Goal: Transaction & Acquisition: Purchase product/service

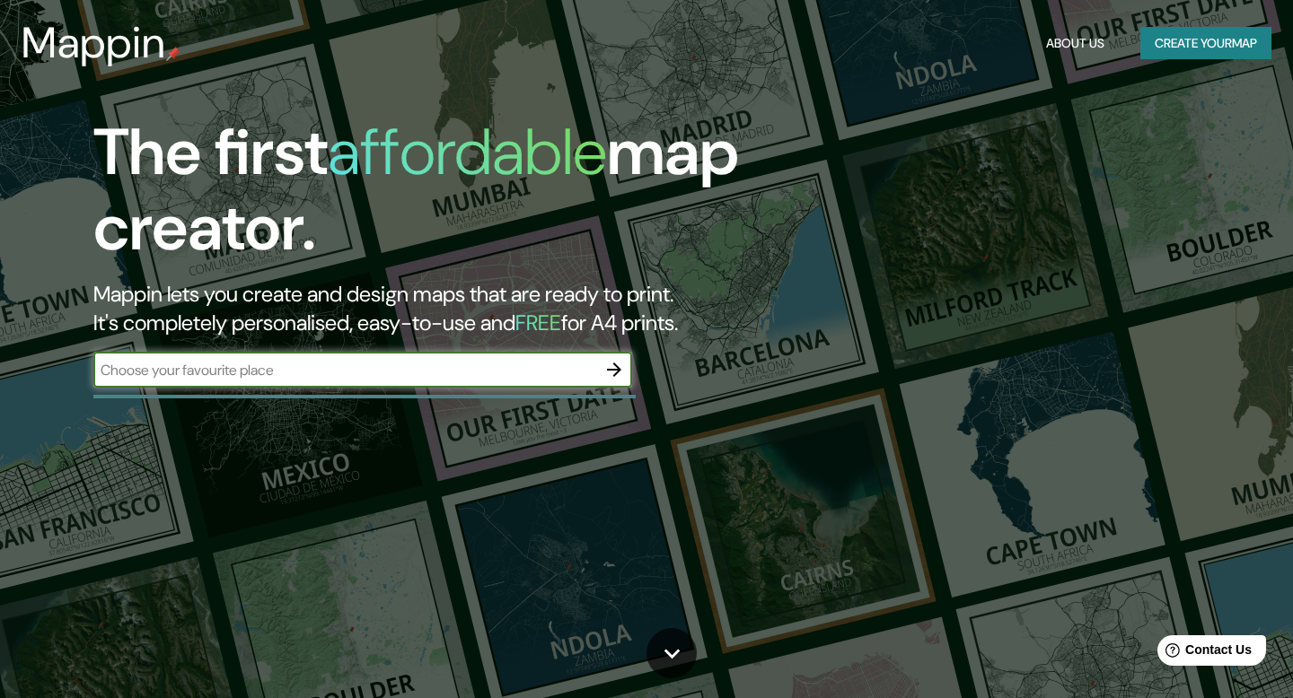
click at [1168, 37] on button "Create your map" at bounding box center [1205, 43] width 131 height 33
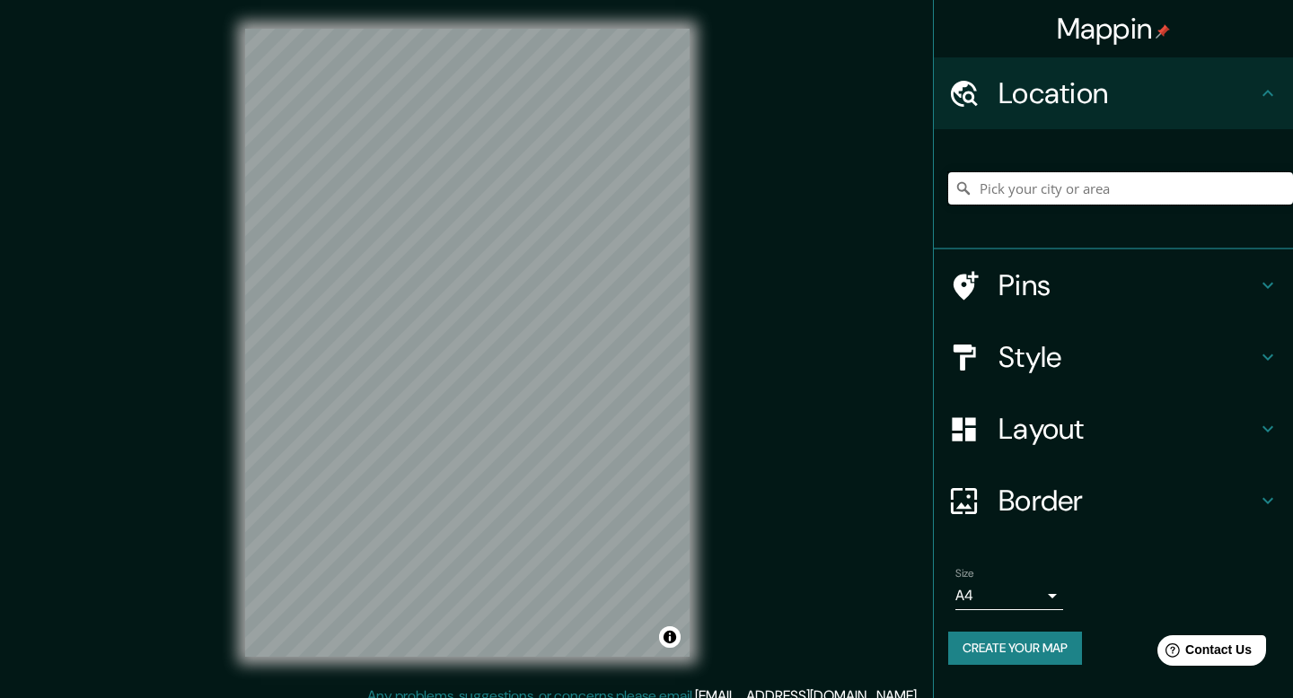
click at [1039, 193] on input "Pick your city or area" at bounding box center [1120, 188] width 345 height 32
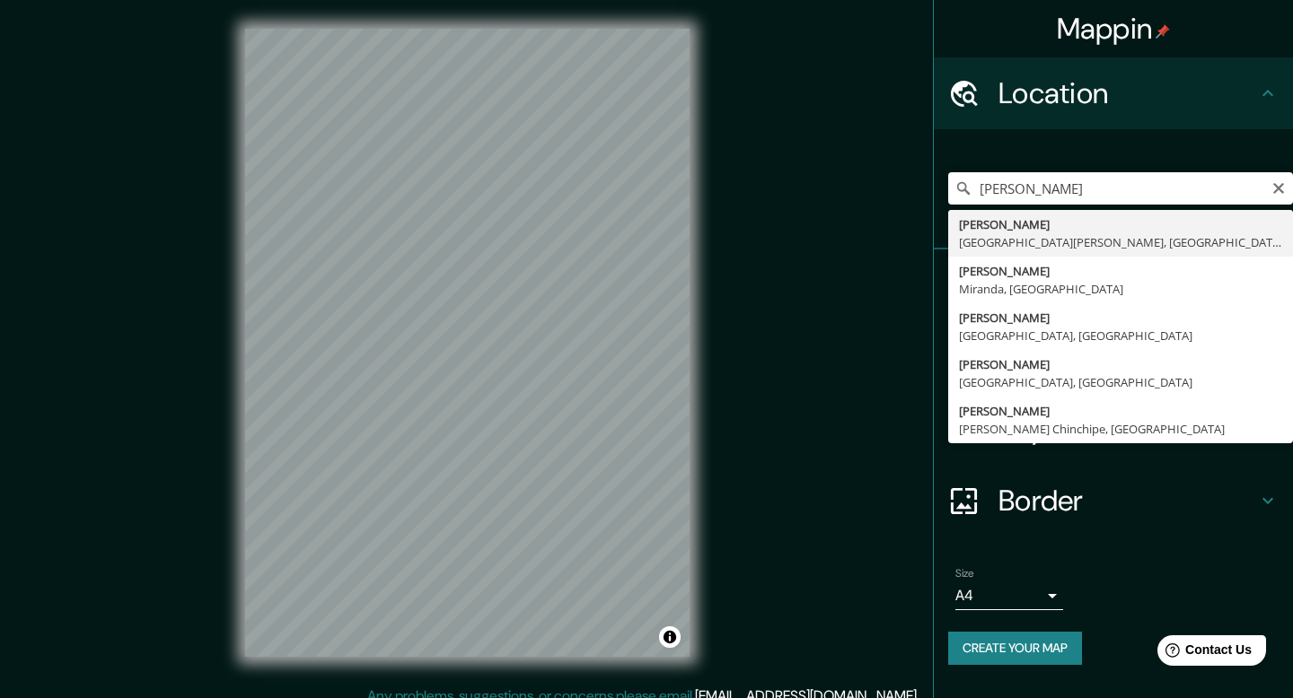
type input "[GEOGRAPHIC_DATA], [GEOGRAPHIC_DATA][PERSON_NAME], [GEOGRAPHIC_DATA]"
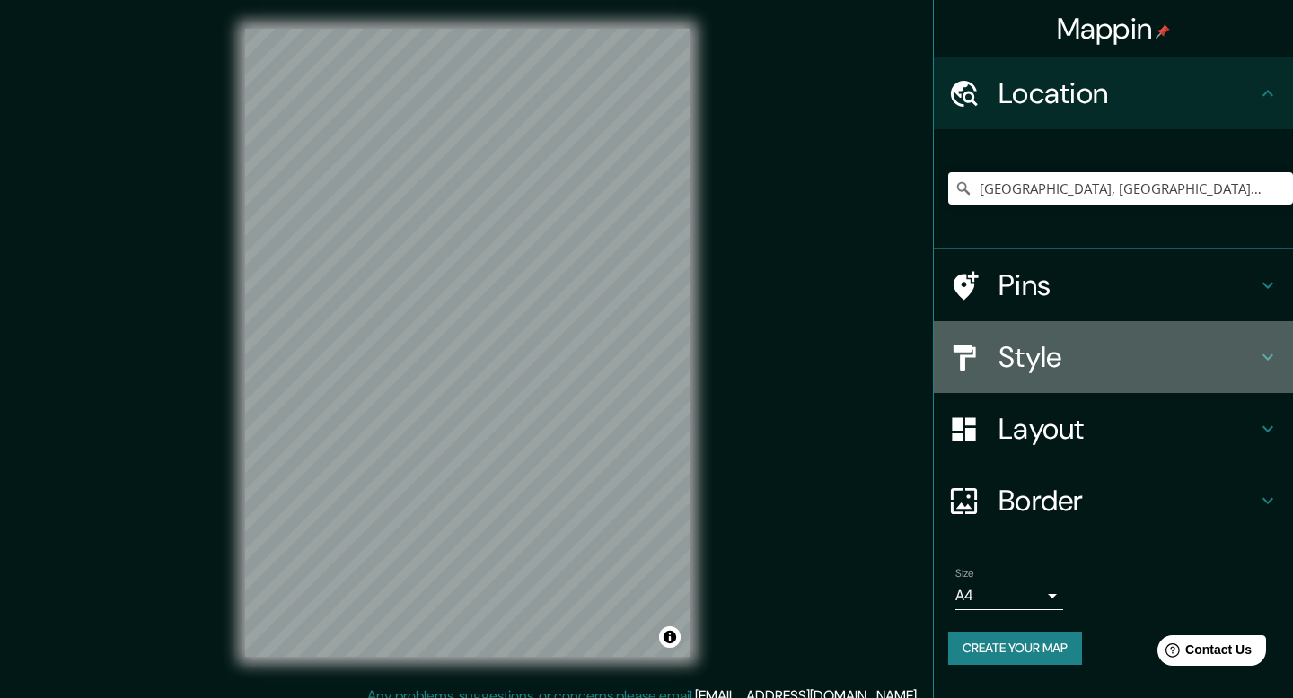
click at [1267, 354] on icon at bounding box center [1268, 357] width 22 height 22
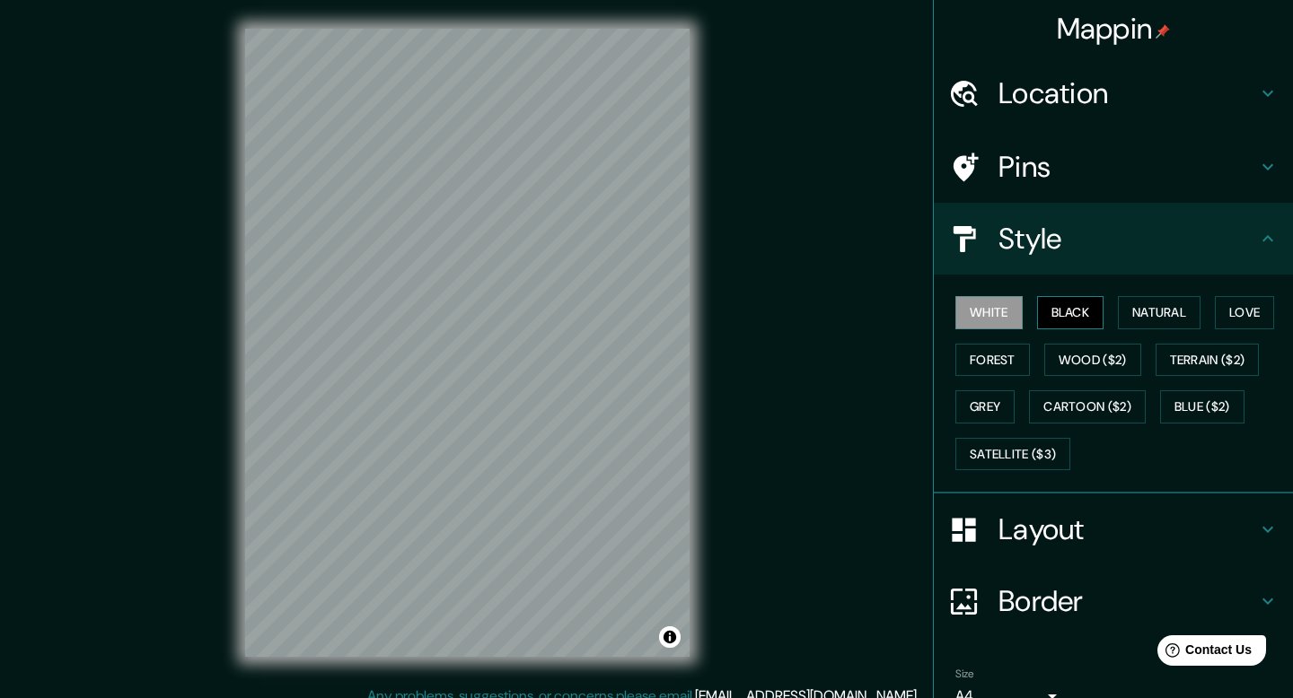
click at [1092, 320] on button "Black" at bounding box center [1070, 312] width 67 height 33
click at [1145, 316] on button "Natural" at bounding box center [1159, 312] width 83 height 33
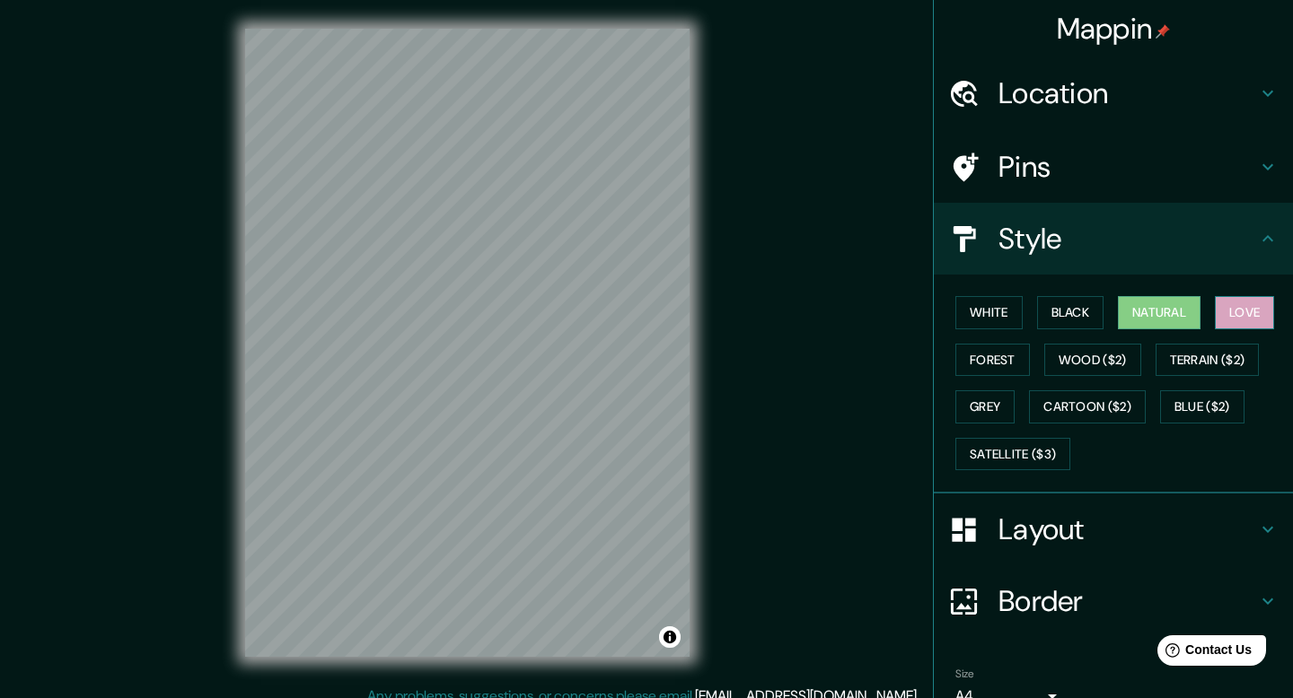
click at [1248, 308] on button "Love" at bounding box center [1244, 312] width 59 height 33
click at [1014, 366] on button "Forest" at bounding box center [992, 360] width 75 height 33
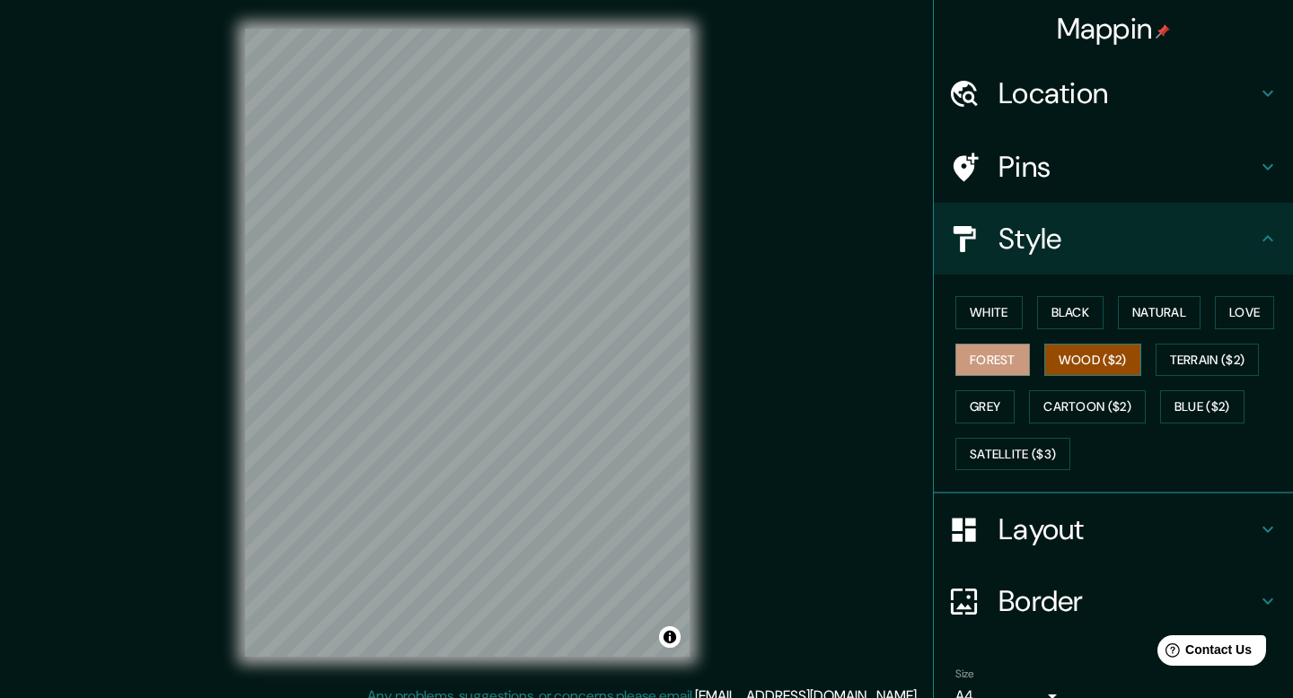
click at [1076, 361] on button "Wood ($2)" at bounding box center [1092, 360] width 97 height 33
click at [974, 413] on button "Grey" at bounding box center [984, 406] width 59 height 33
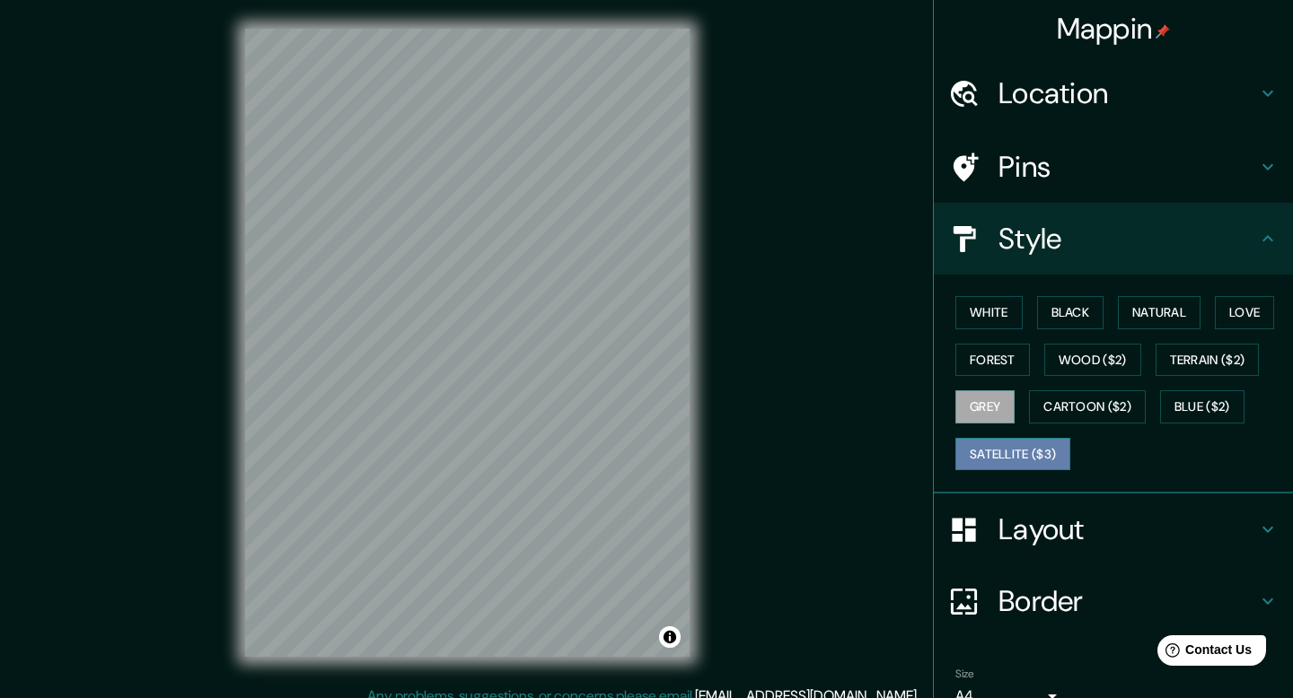
click at [1028, 462] on button "Satellite ($3)" at bounding box center [1012, 454] width 115 height 33
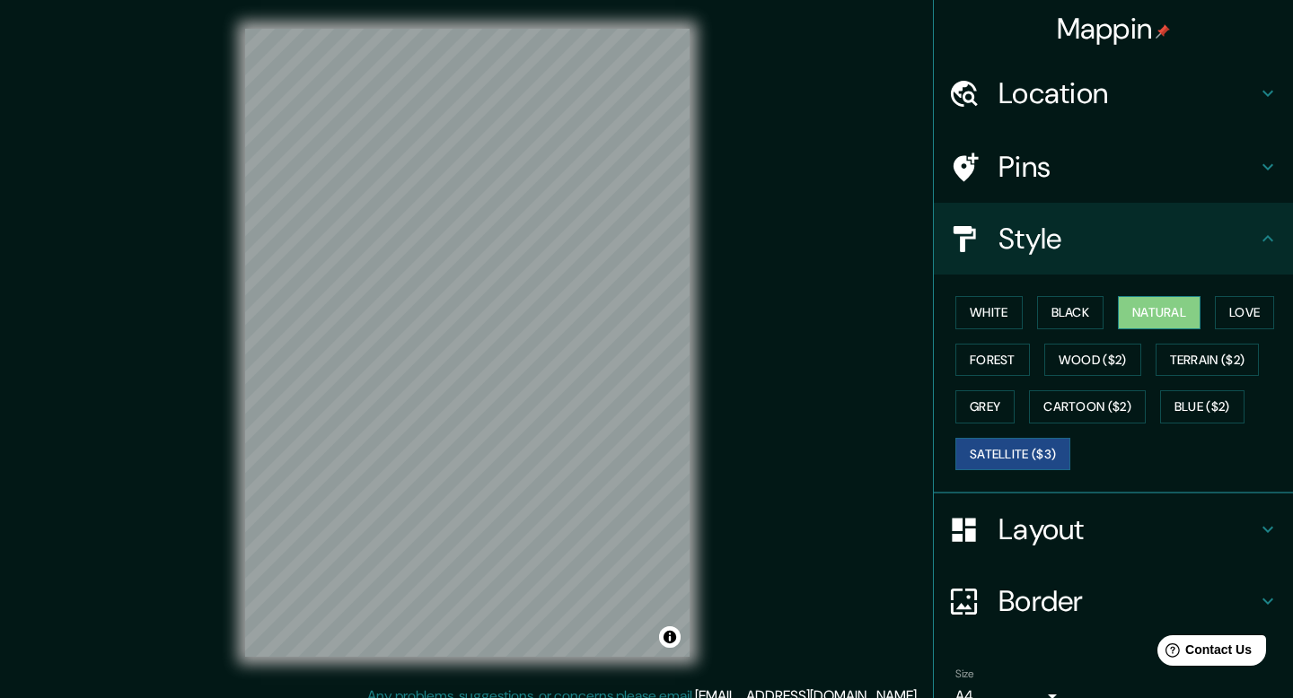
click at [1145, 315] on button "Natural" at bounding box center [1159, 312] width 83 height 33
click at [1224, 412] on button "Blue ($2)" at bounding box center [1202, 406] width 84 height 33
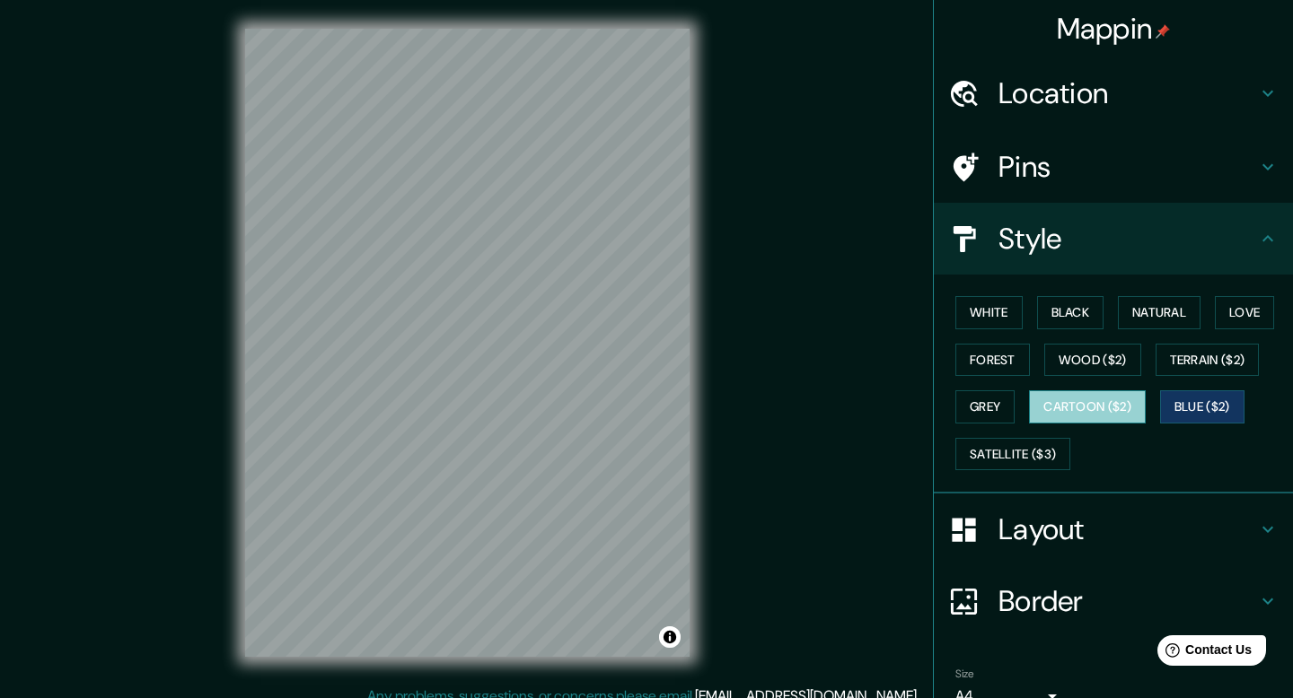
click at [1080, 417] on button "Cartoon ($2)" at bounding box center [1087, 406] width 117 height 33
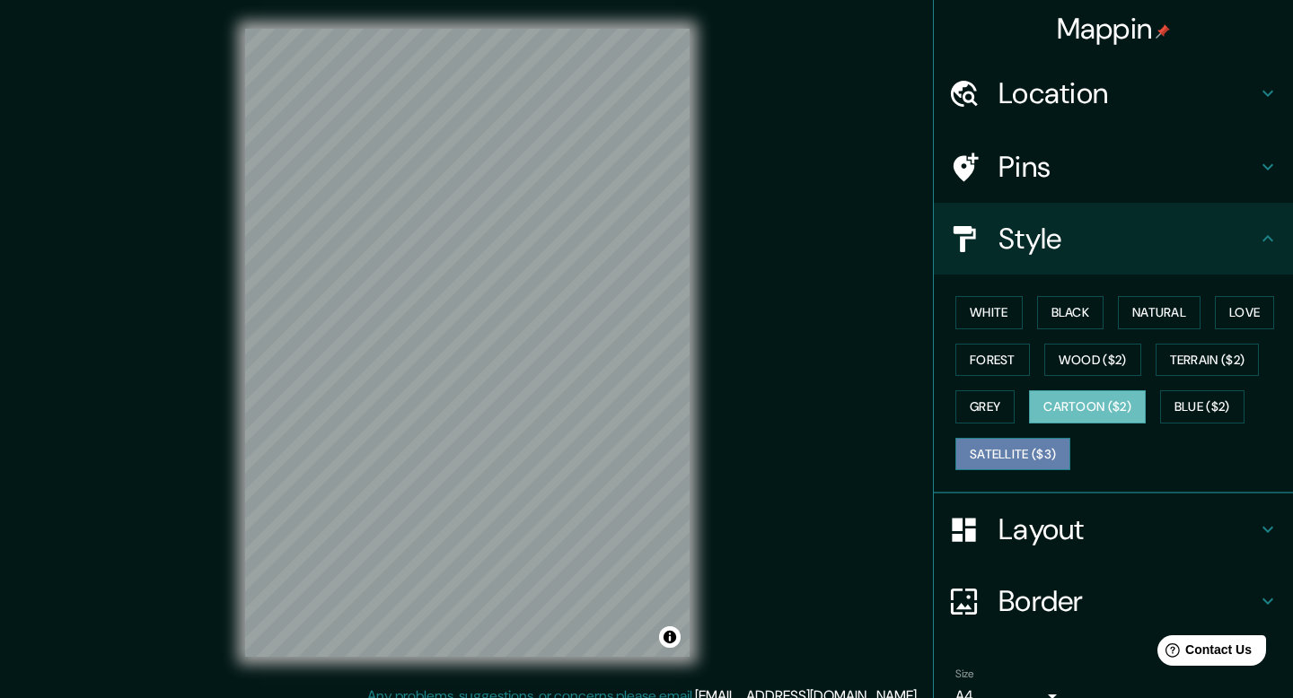
click at [1015, 460] on button "Satellite ($3)" at bounding box center [1012, 454] width 115 height 33
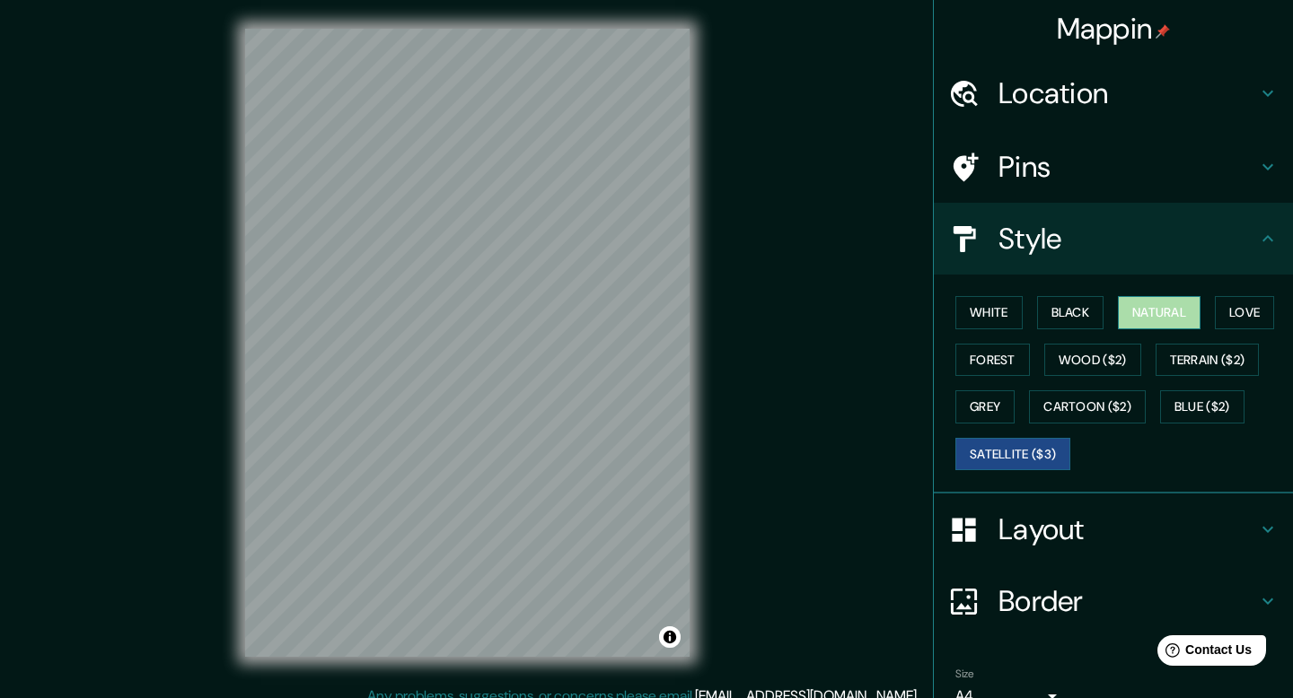
click at [1173, 309] on button "Natural" at bounding box center [1159, 312] width 83 height 33
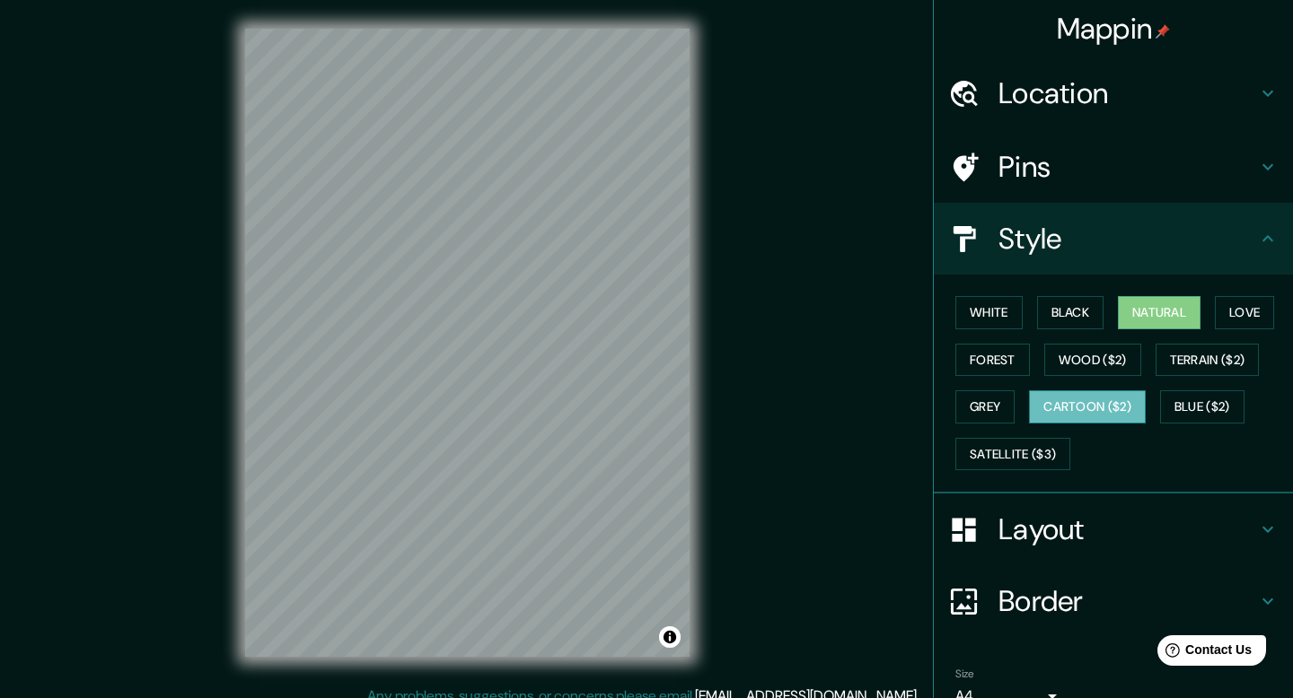
click at [1113, 404] on button "Cartoon ($2)" at bounding box center [1087, 406] width 117 height 33
click at [1165, 309] on button "Natural" at bounding box center [1159, 312] width 83 height 33
click at [1004, 315] on button "White" at bounding box center [988, 312] width 67 height 33
click at [1155, 319] on button "Natural" at bounding box center [1159, 312] width 83 height 33
click at [1013, 522] on h4 "Layout" at bounding box center [1127, 530] width 259 height 36
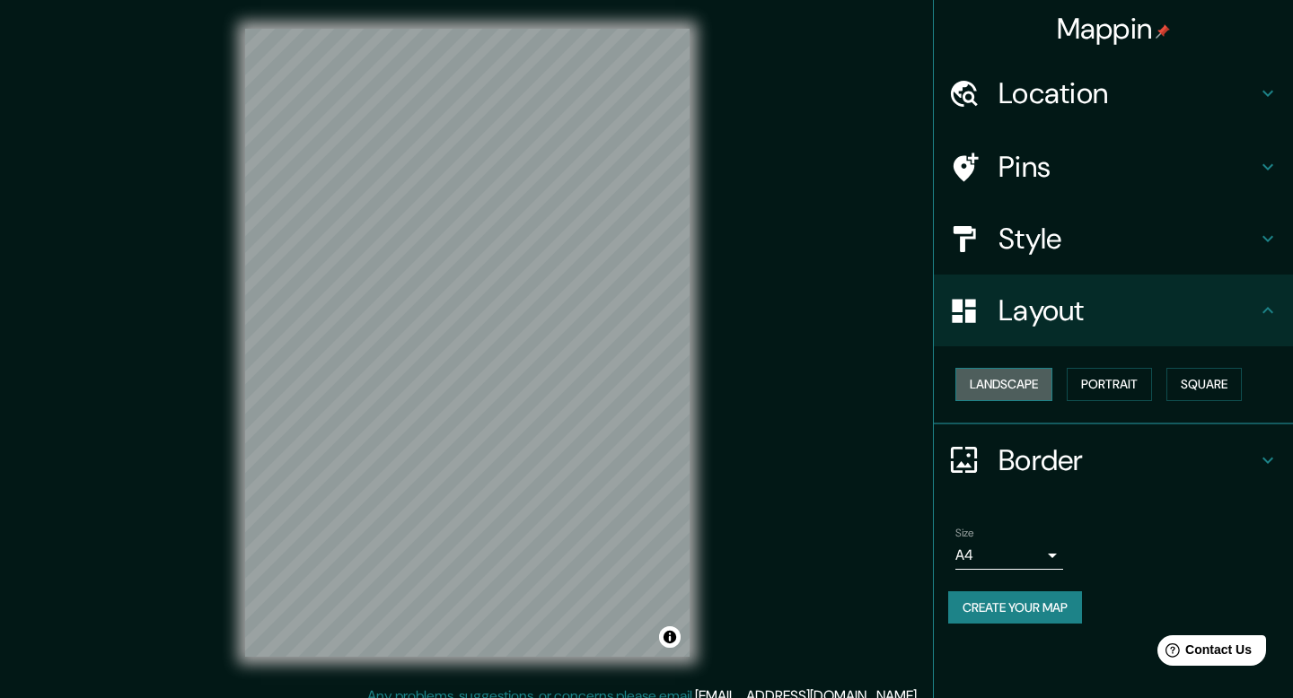
click at [1022, 390] on button "Landscape" at bounding box center [1003, 384] width 97 height 33
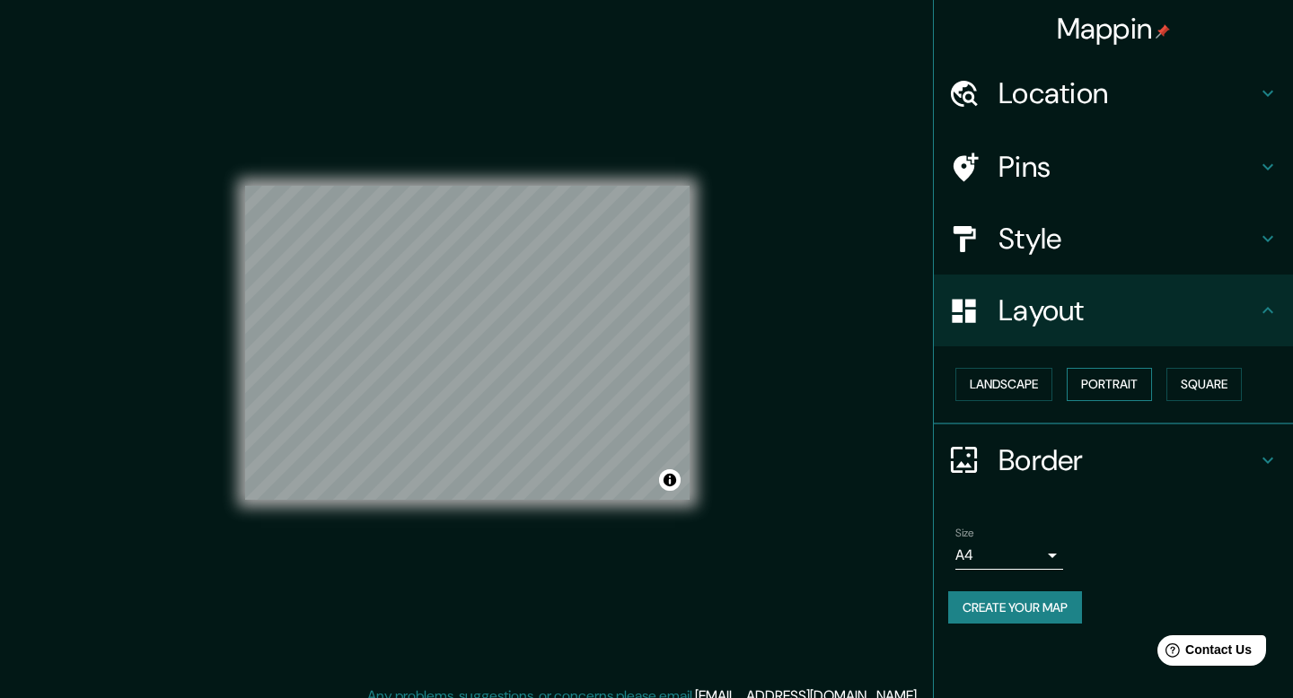
click at [1105, 390] on button "Portrait" at bounding box center [1108, 384] width 85 height 33
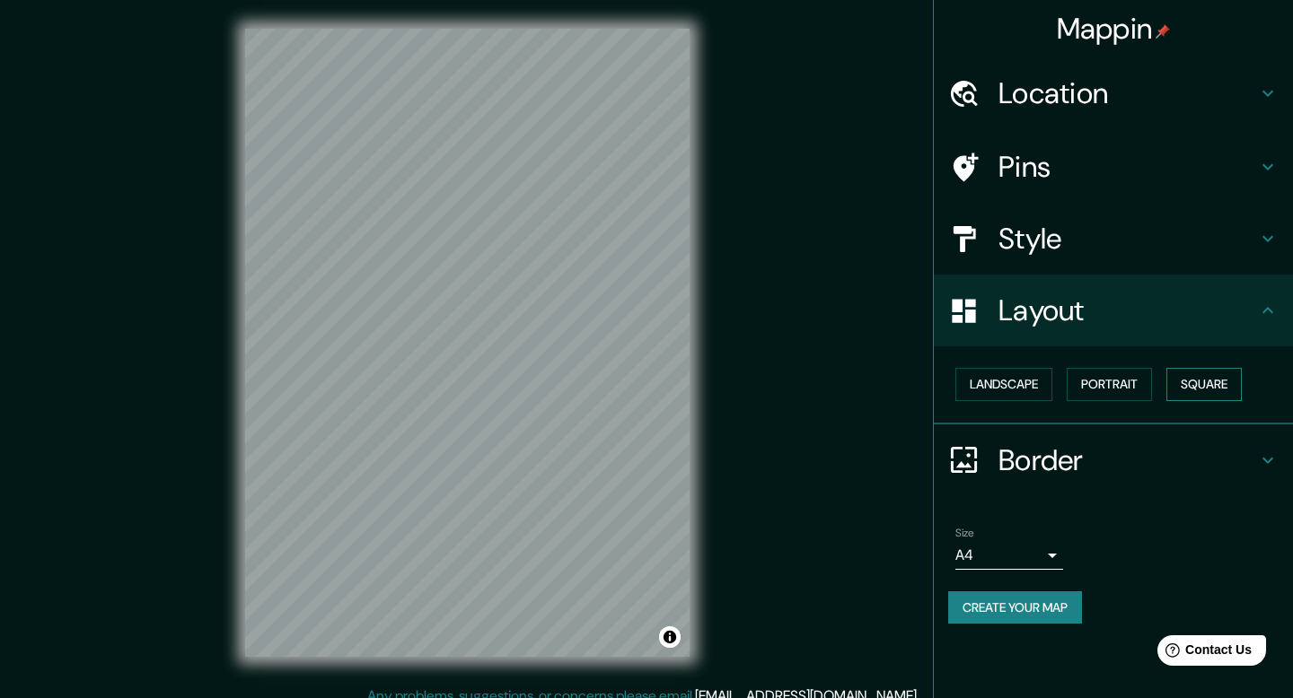
click at [1207, 383] on button "Square" at bounding box center [1203, 384] width 75 height 33
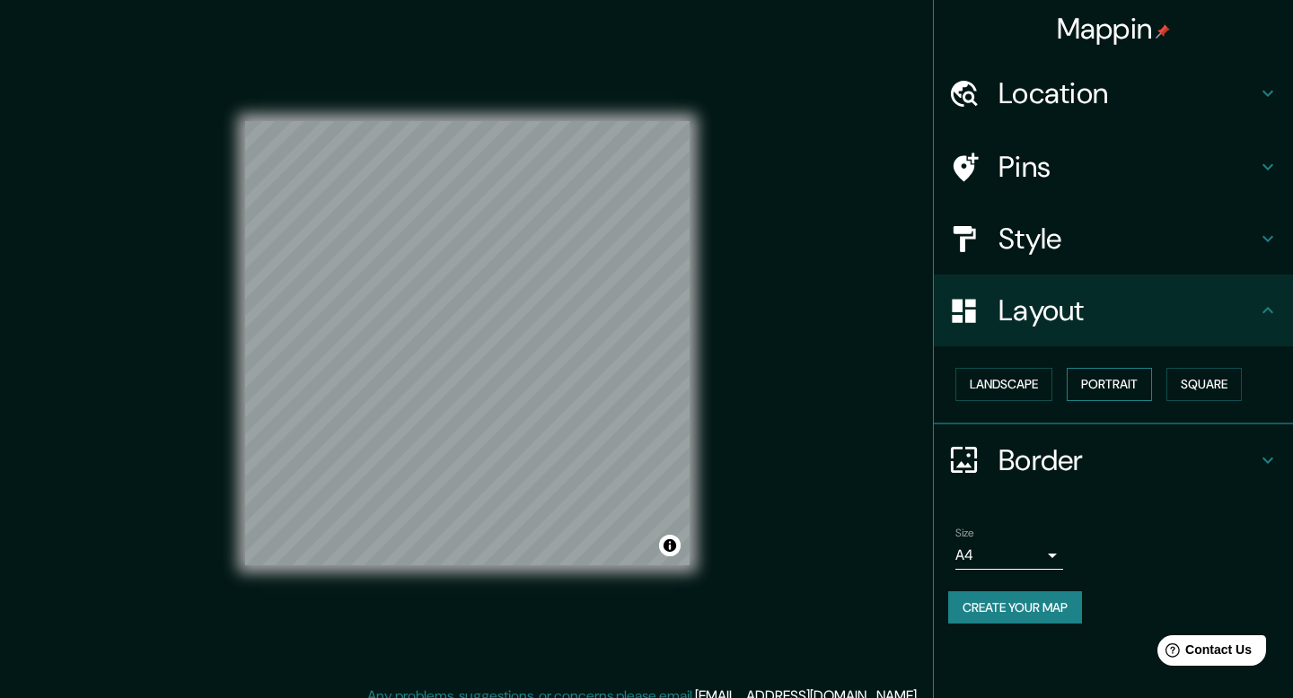
click at [1133, 380] on button "Portrait" at bounding box center [1108, 384] width 85 height 33
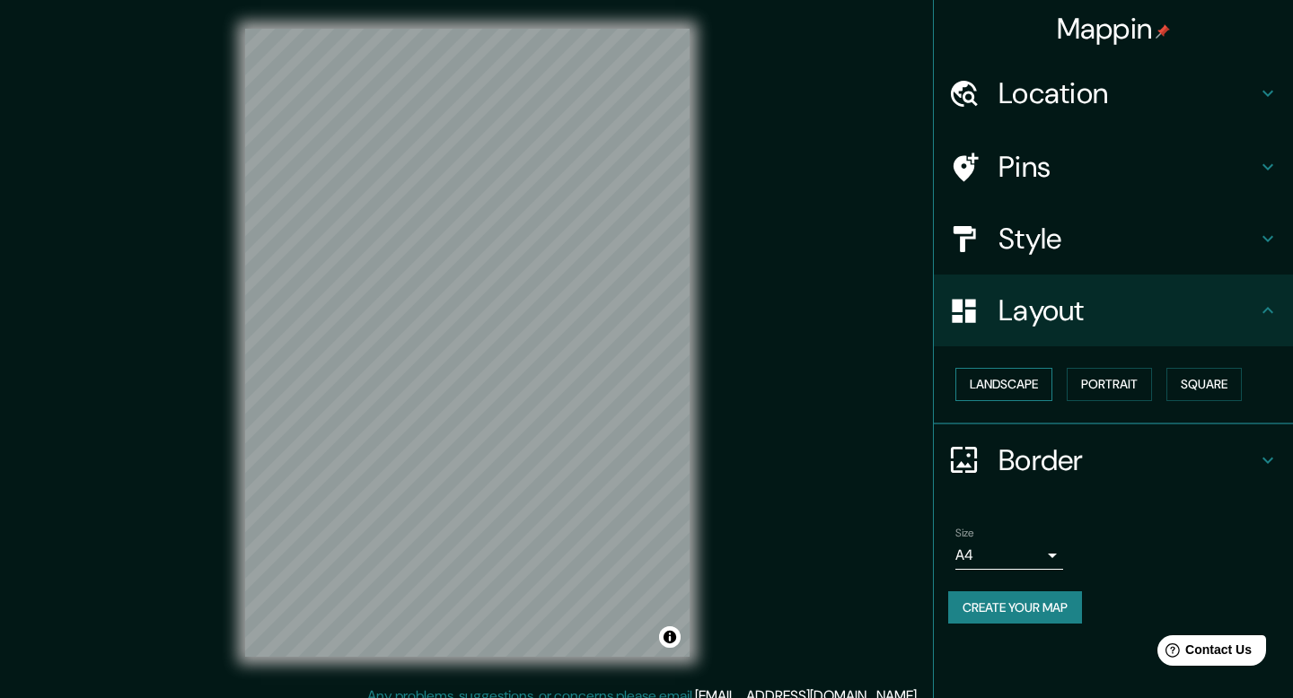
click at [1021, 373] on button "Landscape" at bounding box center [1003, 384] width 97 height 33
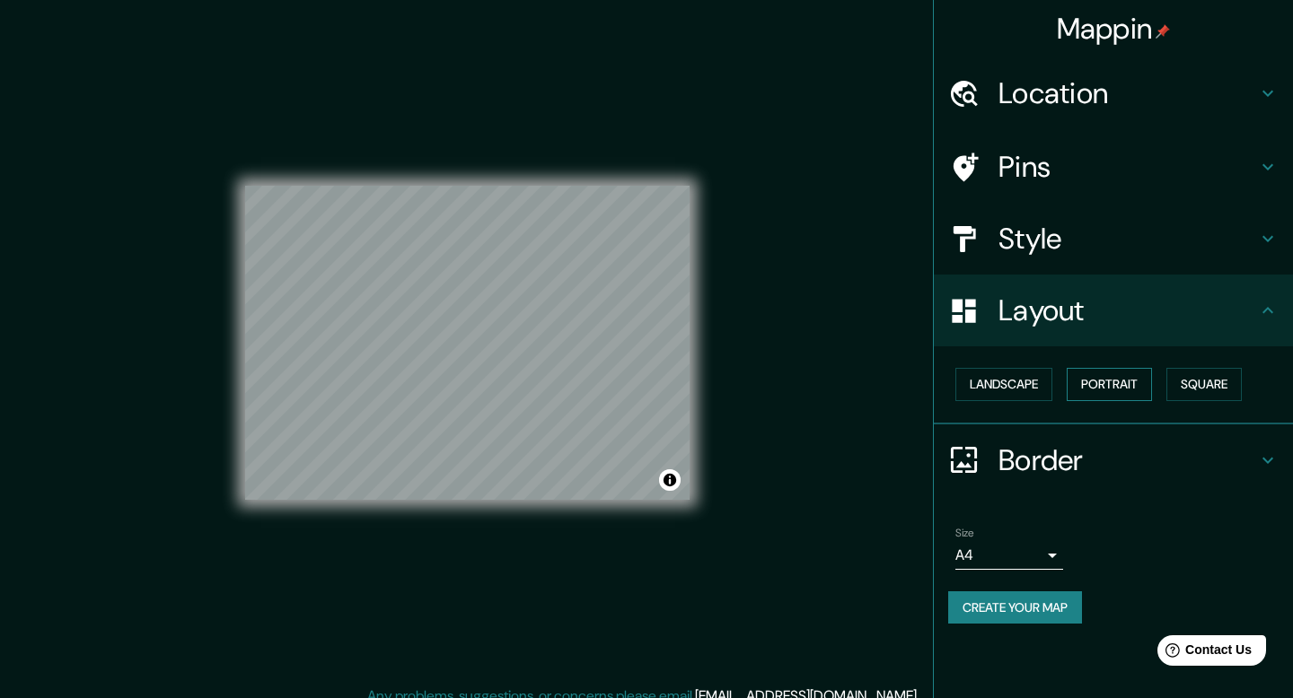
click at [1107, 380] on button "Portrait" at bounding box center [1108, 384] width 85 height 33
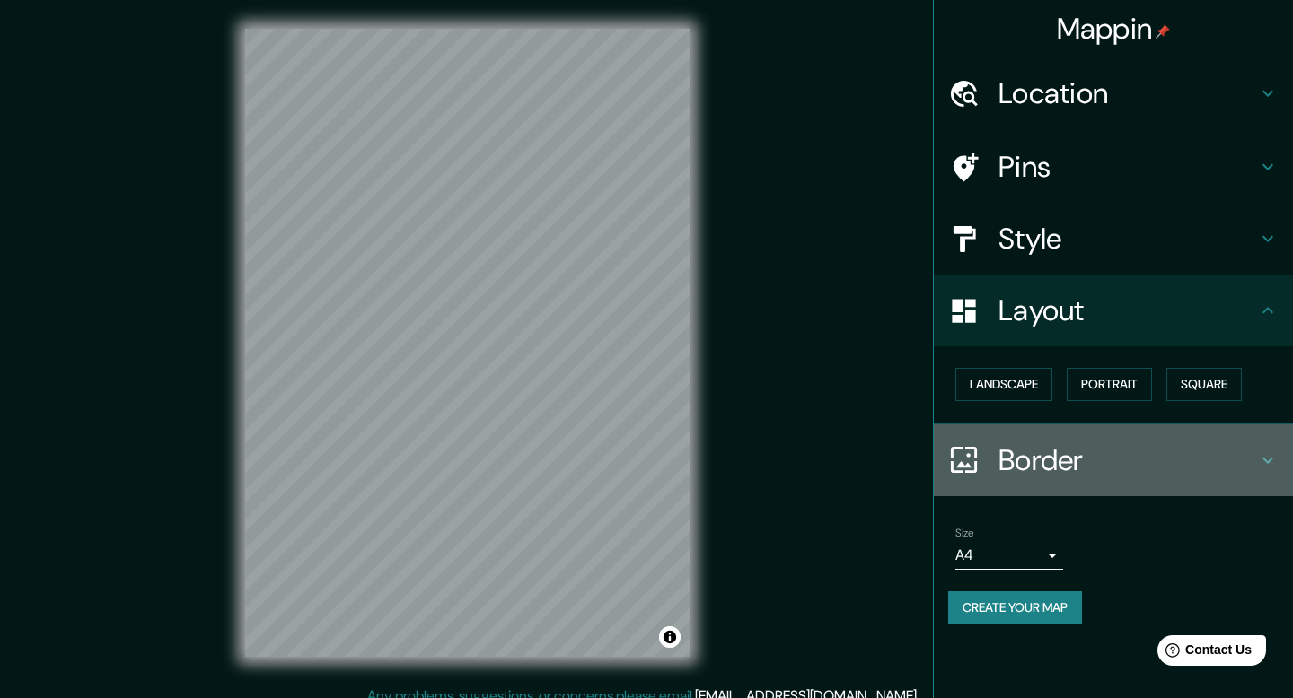
click at [1081, 464] on h4 "Border" at bounding box center [1127, 461] width 259 height 36
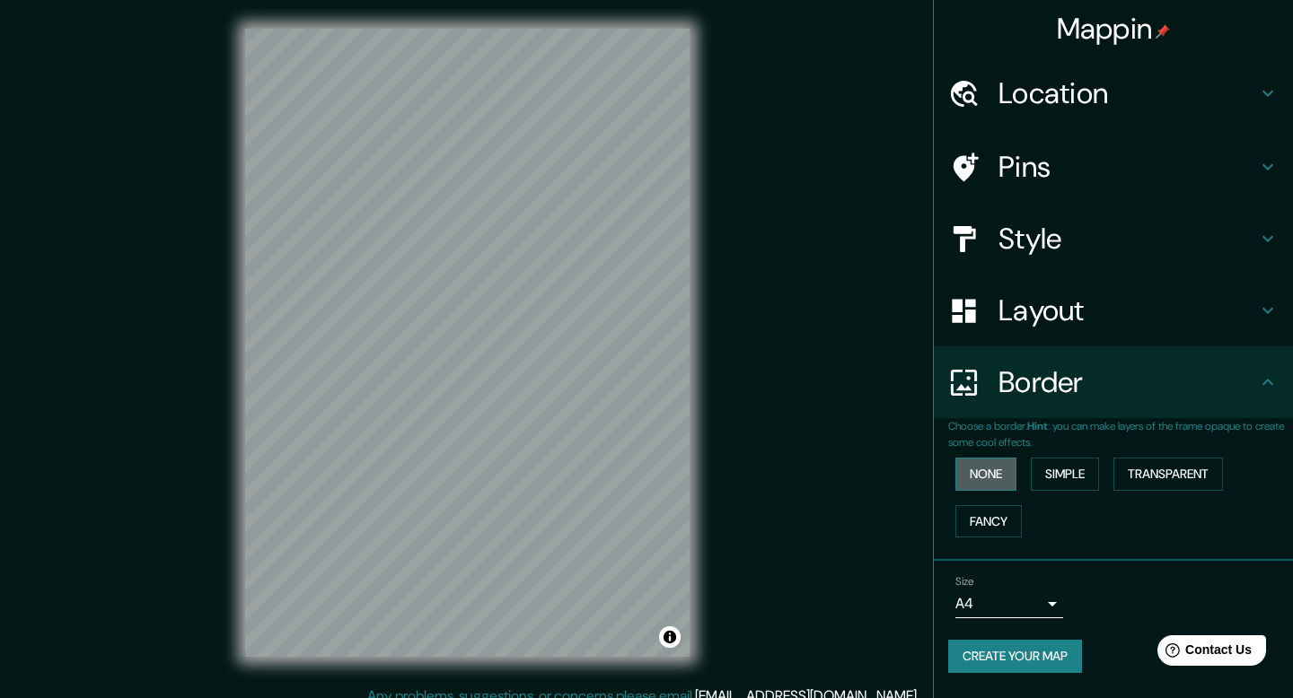
click at [1004, 470] on button "None" at bounding box center [985, 474] width 61 height 33
click at [1080, 472] on button "Simple" at bounding box center [1065, 474] width 68 height 33
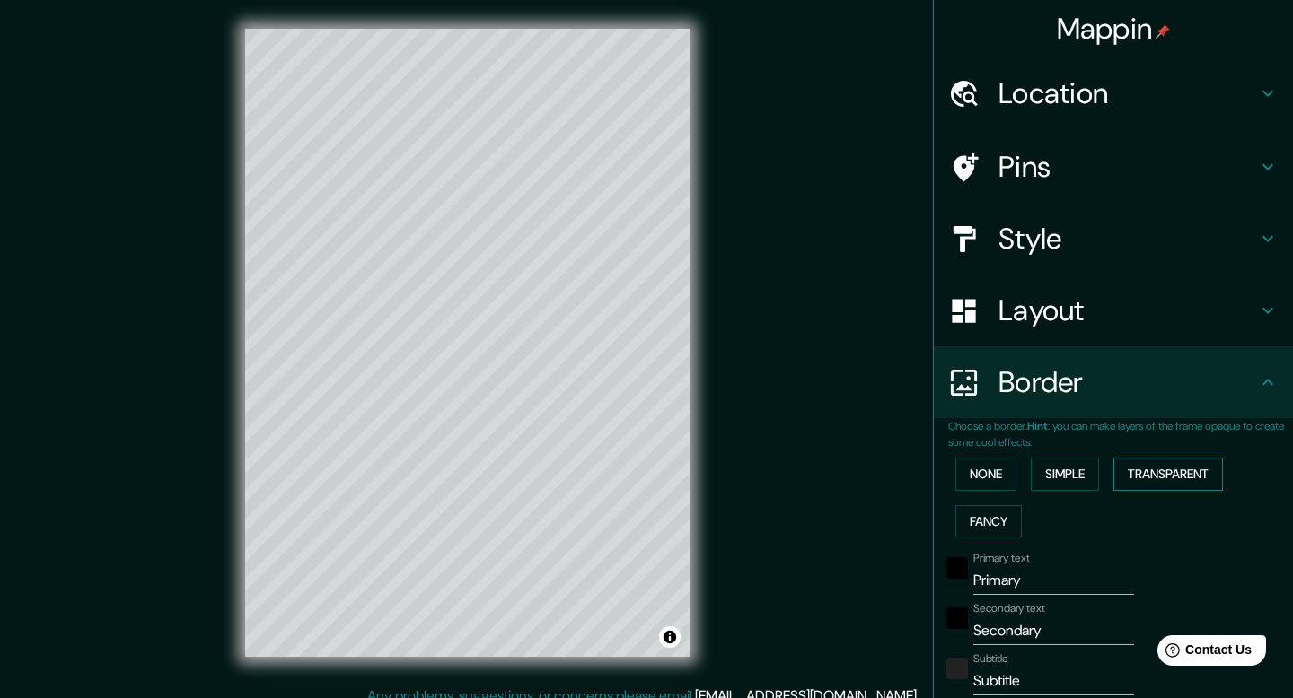
click at [1197, 476] on button "Transparent" at bounding box center [1168, 474] width 110 height 33
click at [1076, 483] on button "Simple" at bounding box center [1065, 474] width 68 height 33
click at [1188, 471] on button "Transparent" at bounding box center [1168, 474] width 110 height 33
click at [1002, 523] on button "Fancy" at bounding box center [988, 521] width 66 height 33
click at [1002, 473] on button "None" at bounding box center [985, 474] width 61 height 33
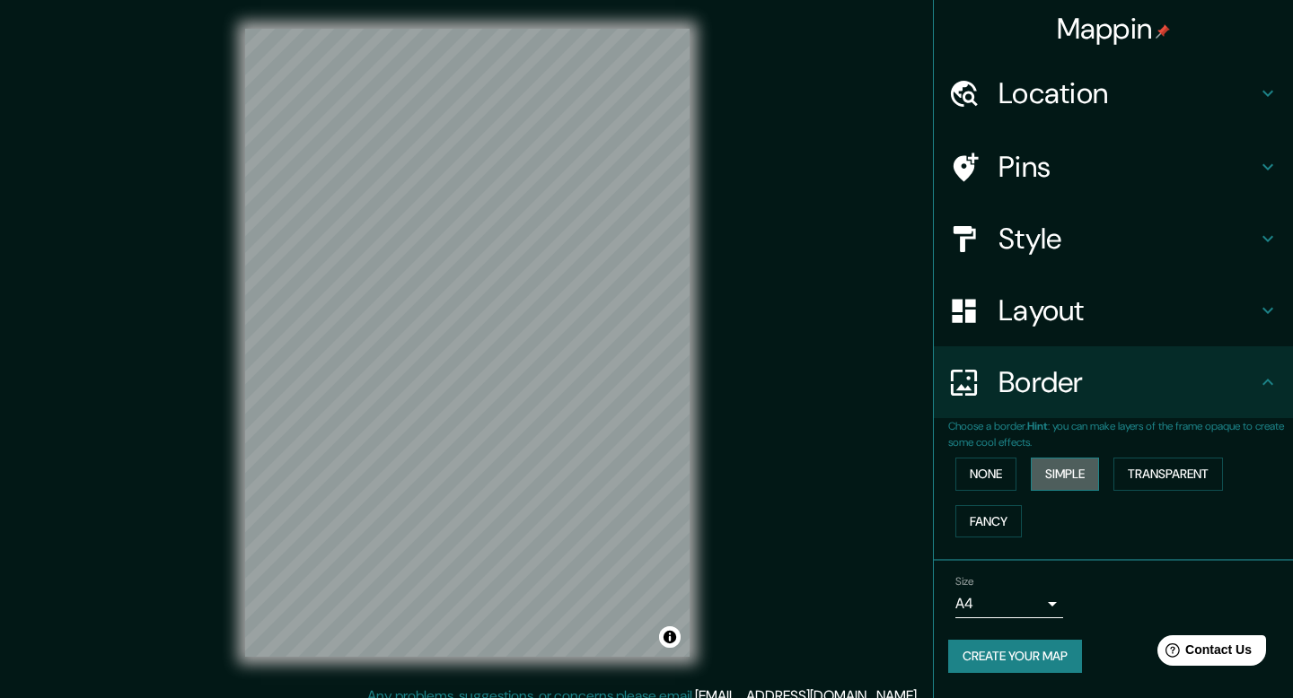
click at [1073, 477] on button "Simple" at bounding box center [1065, 474] width 68 height 33
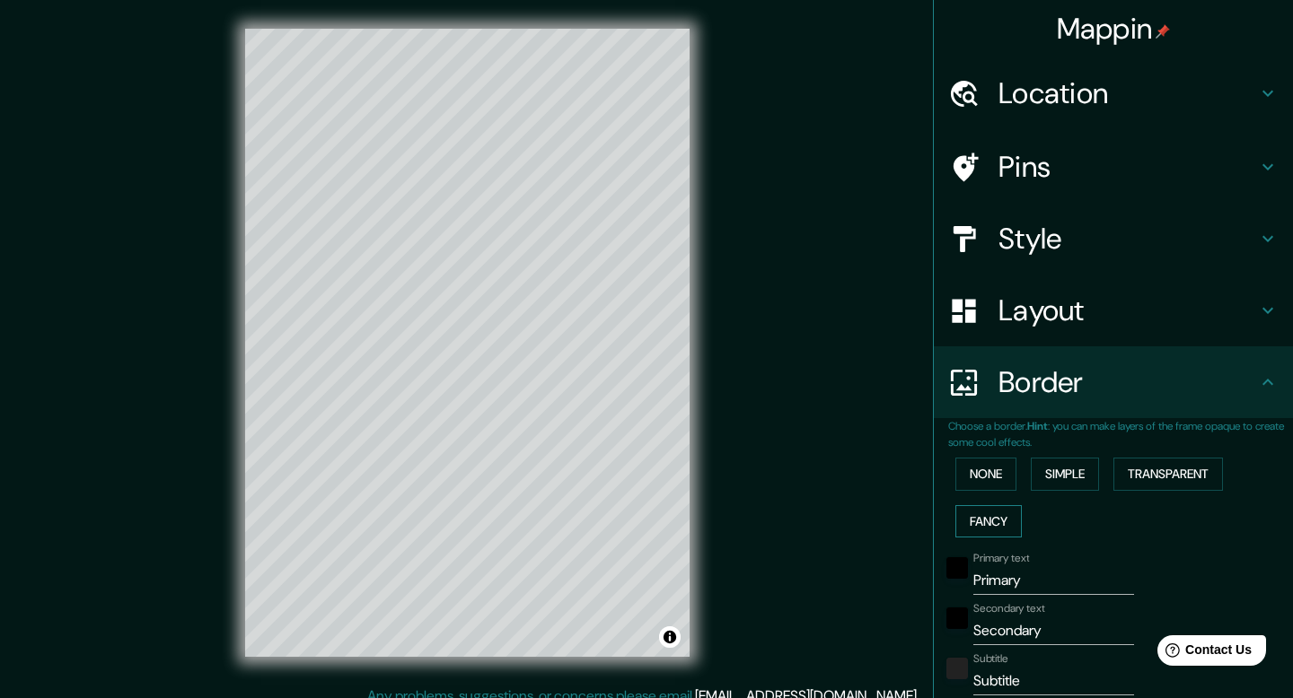
click at [976, 520] on button "Fancy" at bounding box center [988, 521] width 66 height 33
click at [1065, 469] on button "Simple" at bounding box center [1065, 474] width 68 height 33
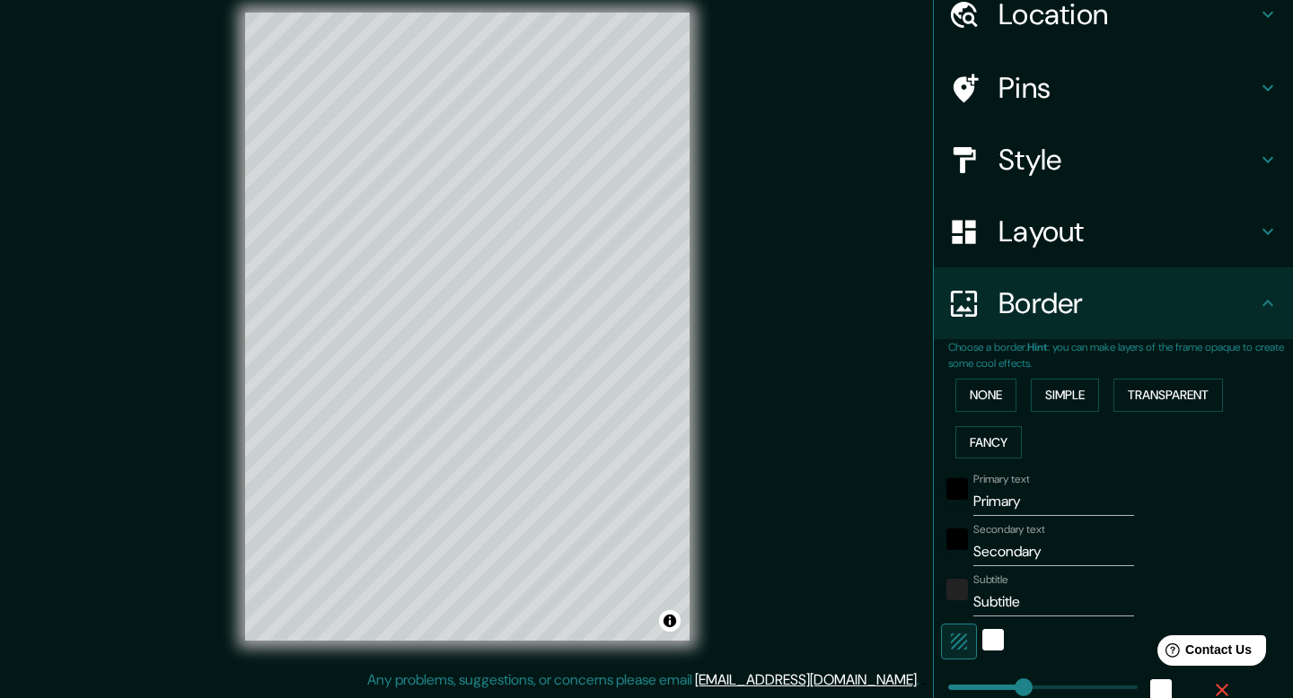
scroll to position [85, 0]
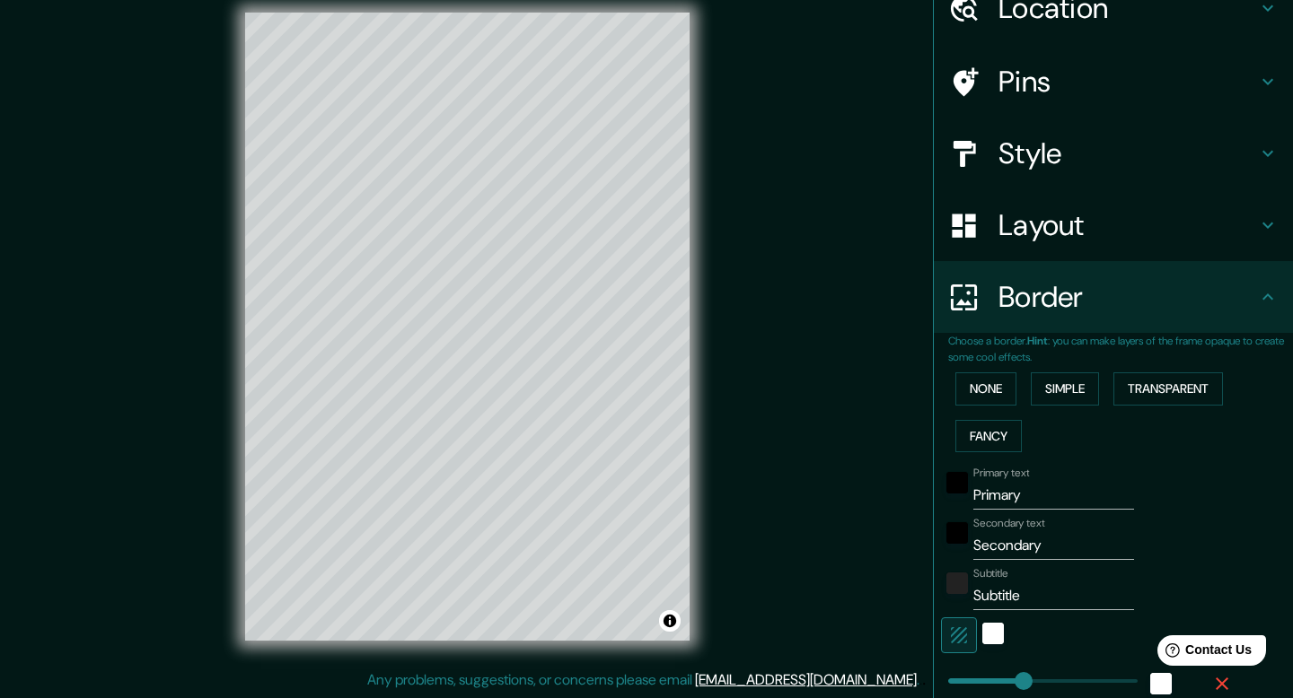
click at [1014, 496] on input "Primary" at bounding box center [1053, 495] width 161 height 29
click at [1008, 496] on input "Primary" at bounding box center [1053, 495] width 161 height 29
type input "ZA"
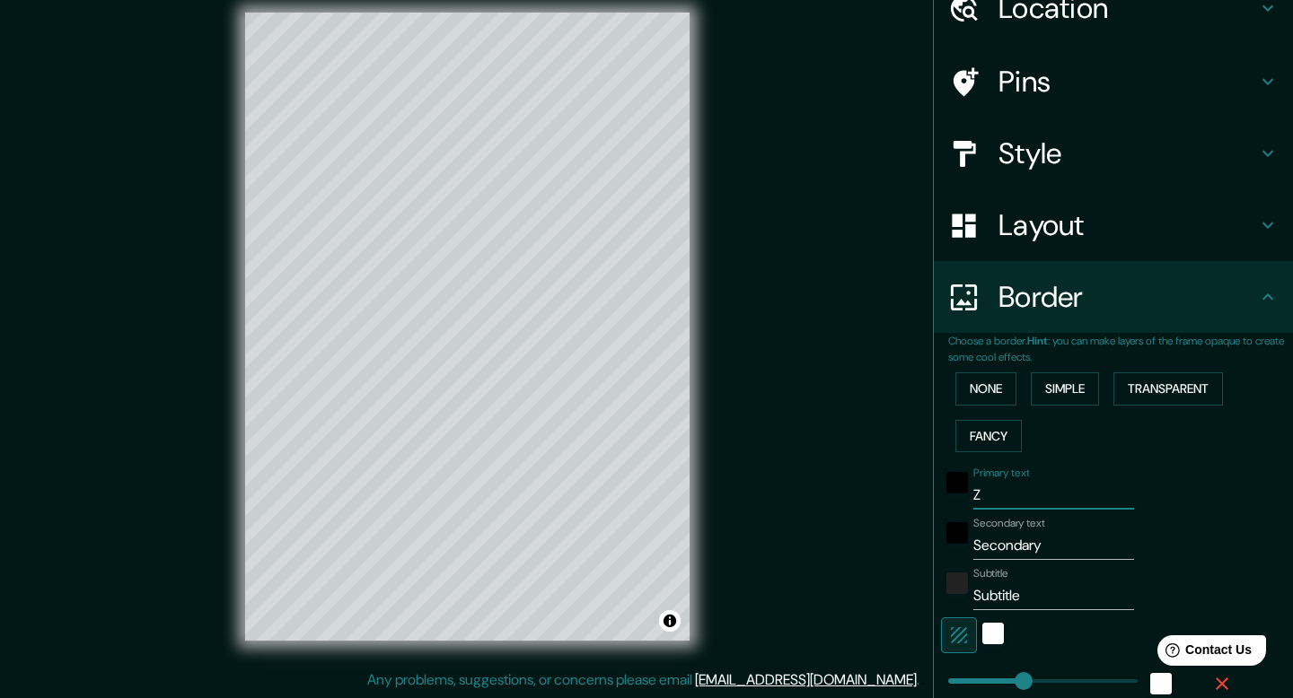
type input "40"
type input "[GEOGRAPHIC_DATA]"
type input "40"
type input "[PERSON_NAME] C"
type input "40"
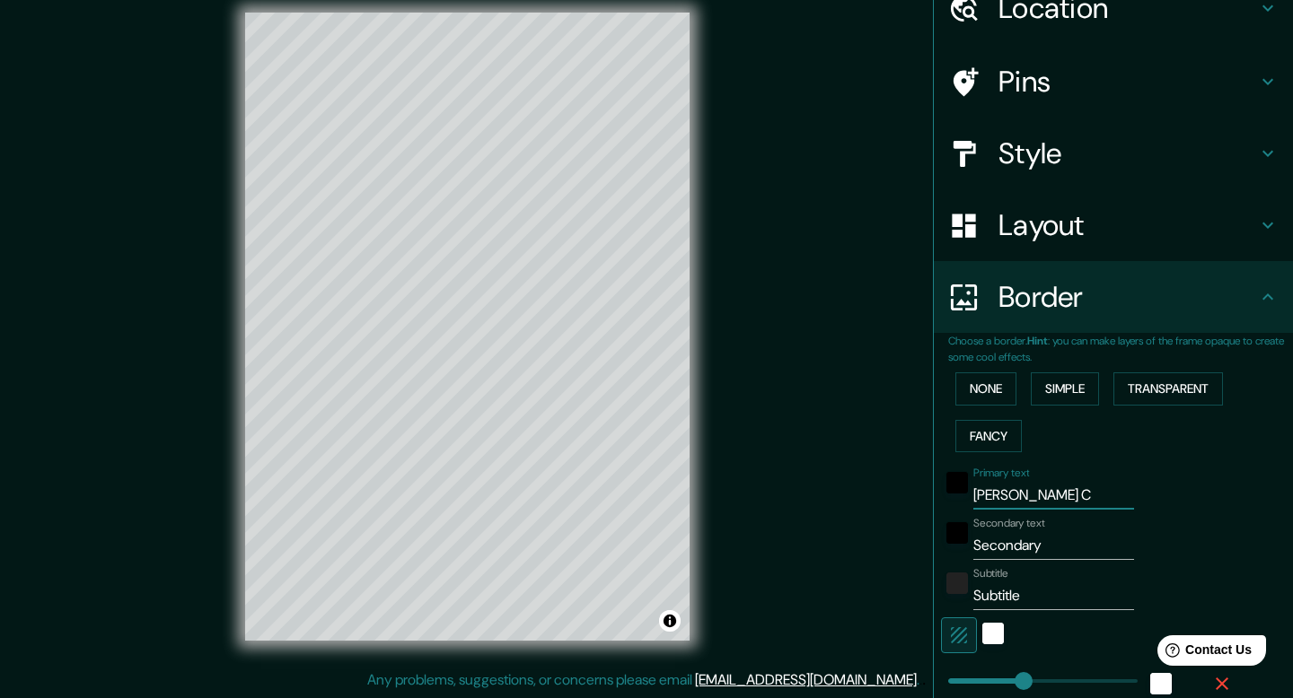
type input "[PERSON_NAME]"
type input "40"
type input "[PERSON_NAME]"
click at [1029, 543] on input "Secondary" at bounding box center [1053, 545] width 161 height 29
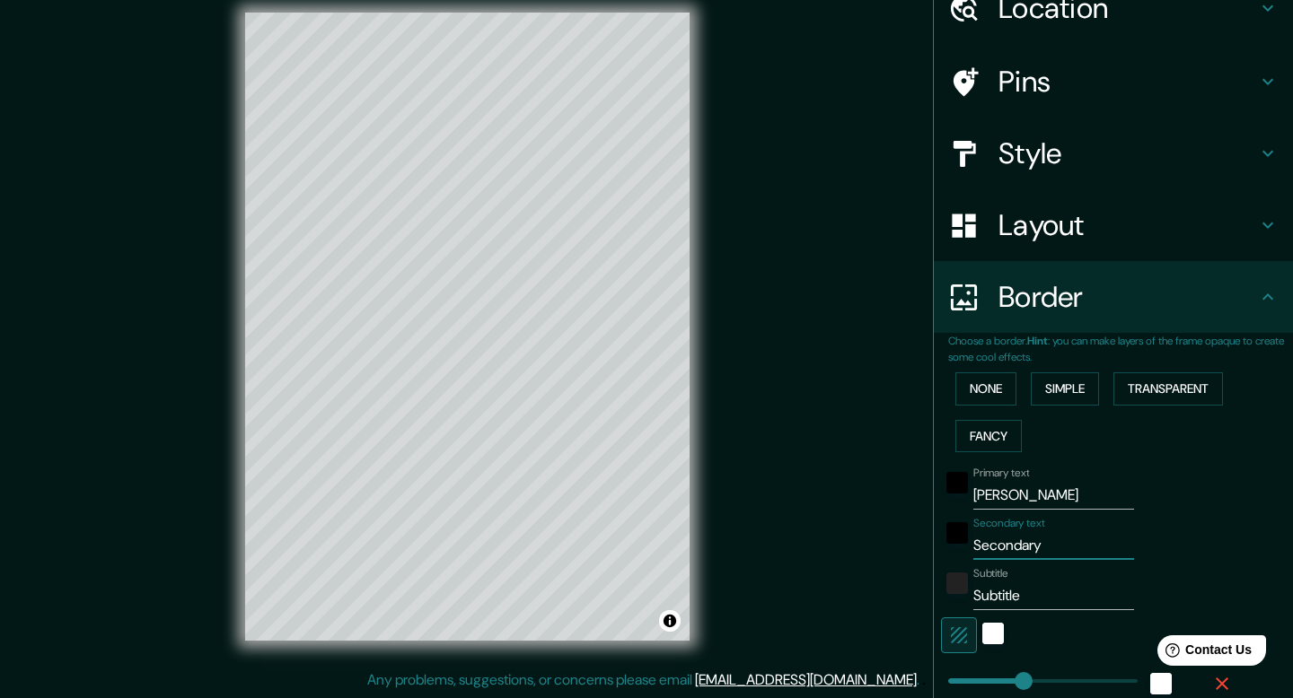
type input "R"
type input "40"
type input "Ru"
type input "40"
type input "Ruta"
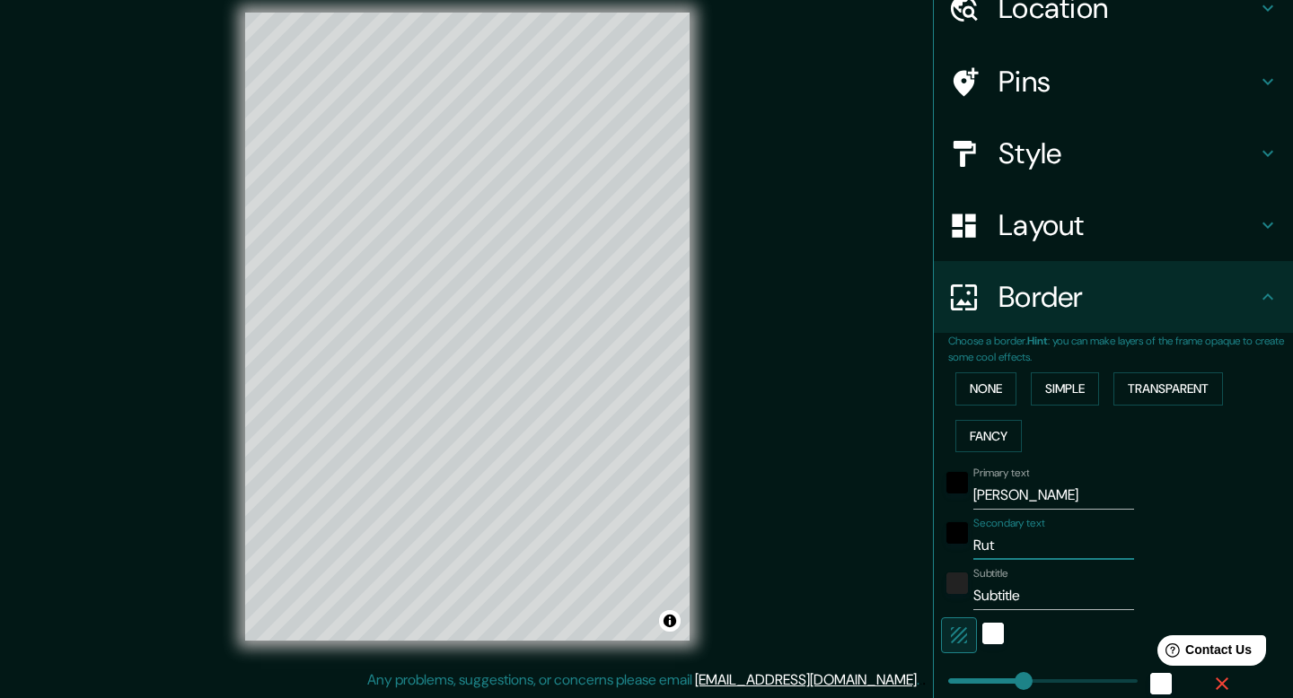
type input "40"
type input "Ruta de l"
type input "40"
type input "Ruta de la plata"
type input "40"
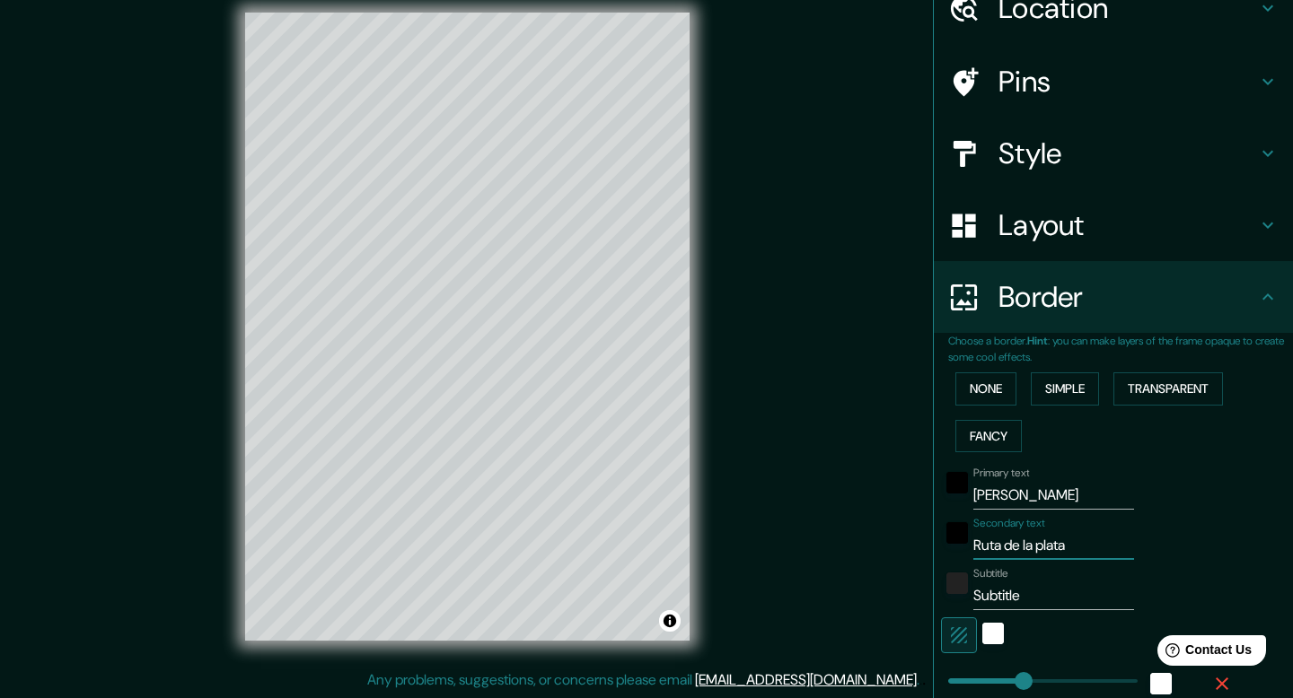
type input "Ruta de la plata"
click at [1010, 598] on input "Subtitle" at bounding box center [1053, 596] width 161 height 29
type input "20"
type input "40"
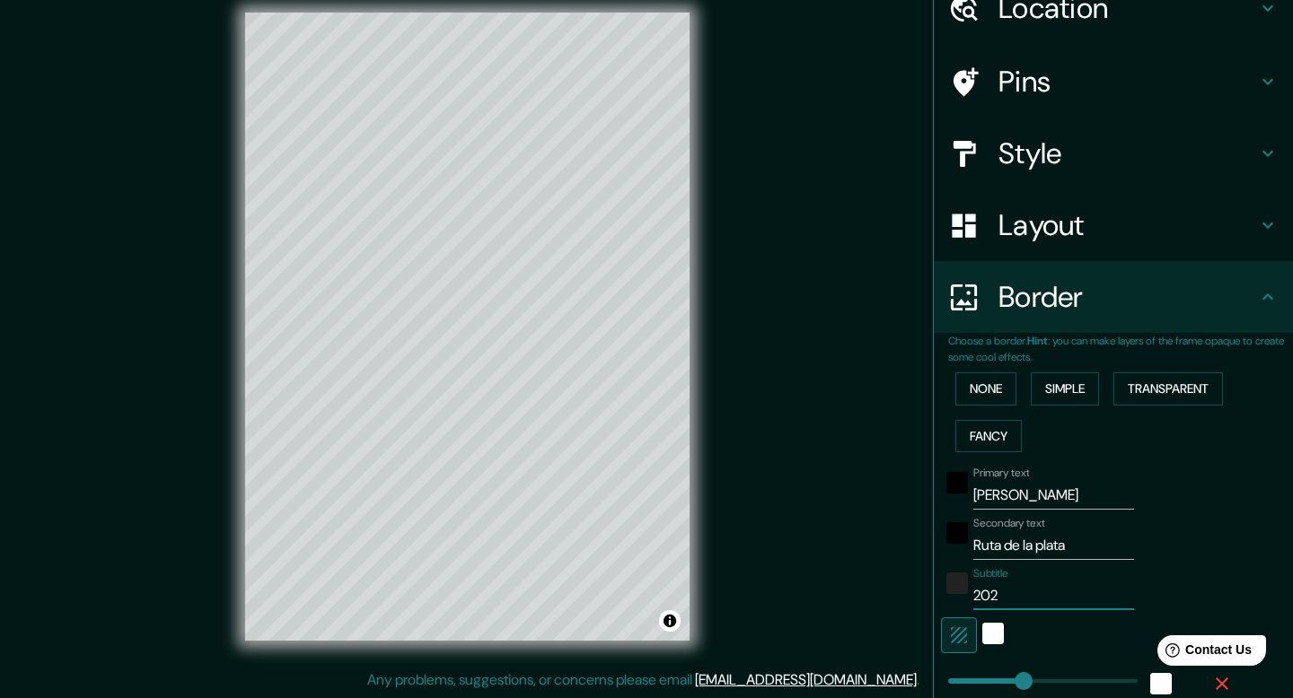
type input "2025"
type input "40"
type input "2025"
click at [810, 519] on div "Mappin Location [GEOGRAPHIC_DATA], [GEOGRAPHIC_DATA][PERSON_NAME], [GEOGRAPHIC_…" at bounding box center [646, 341] width 1293 height 715
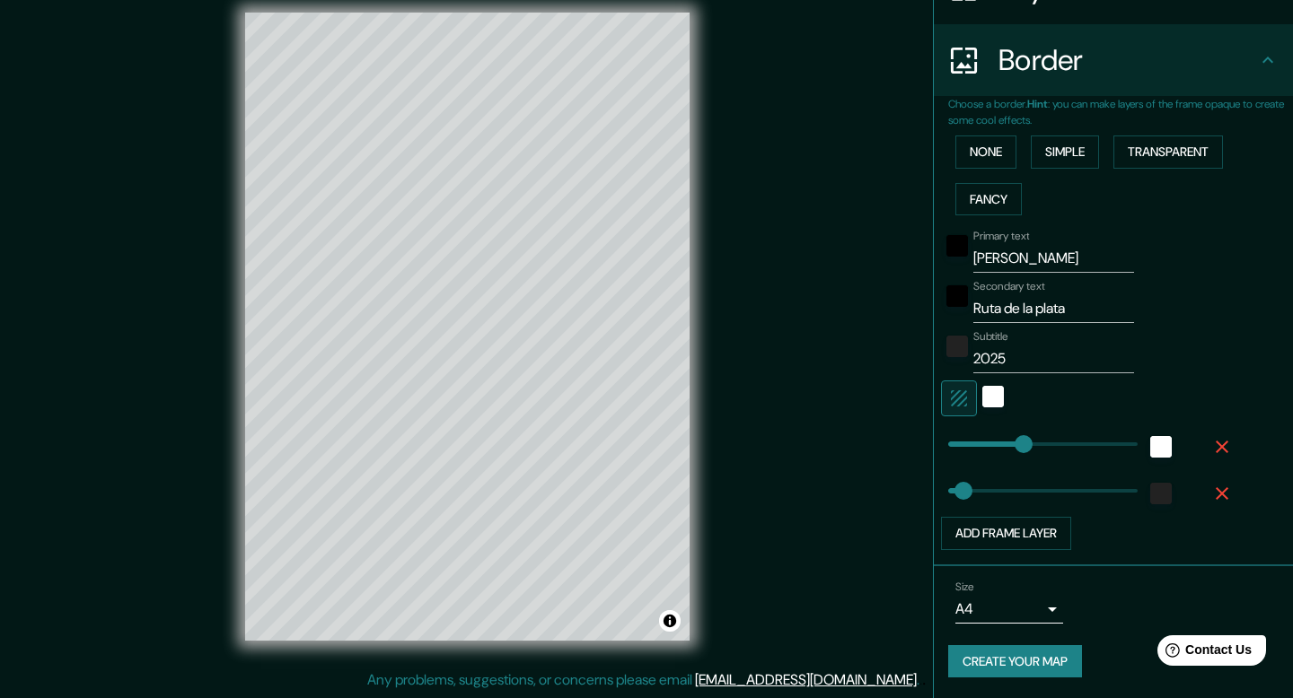
scroll to position [323, 0]
click at [1029, 663] on button "Create your map" at bounding box center [1015, 661] width 134 height 33
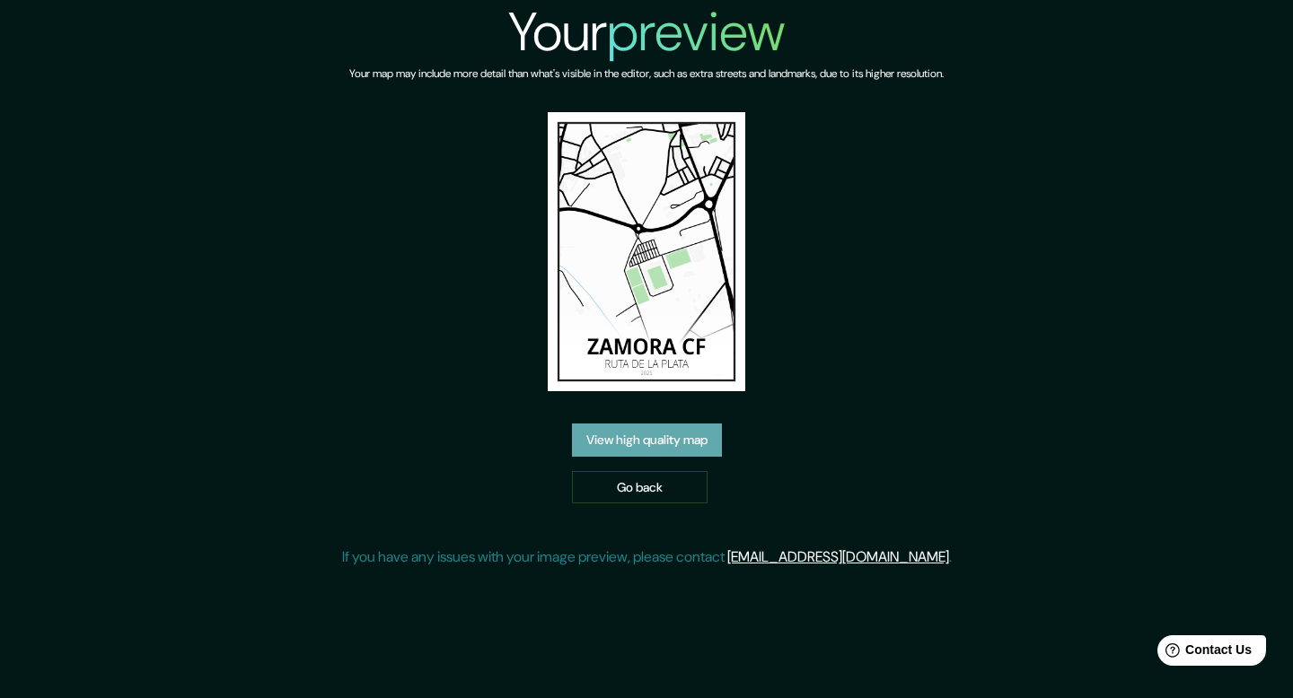
click at [639, 424] on link "View high quality map" at bounding box center [647, 440] width 150 height 33
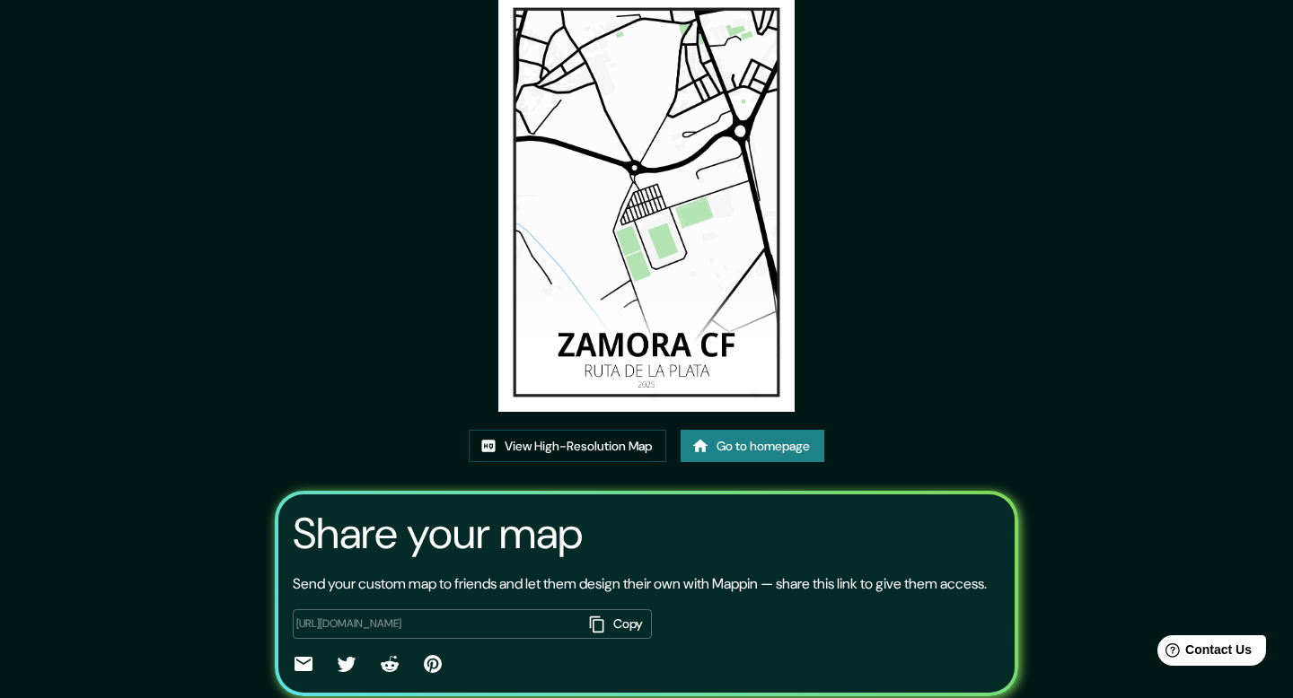
scroll to position [170, 0]
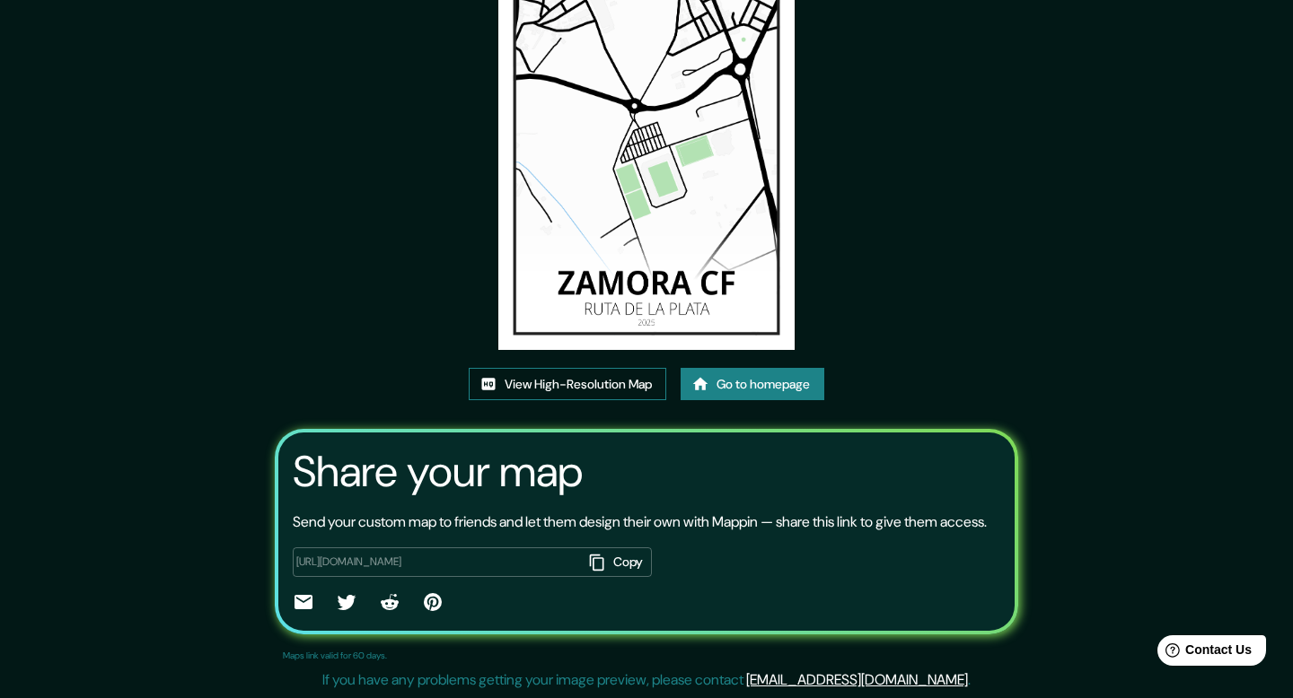
click at [599, 368] on link "View High-Resolution Map" at bounding box center [567, 384] width 197 height 33
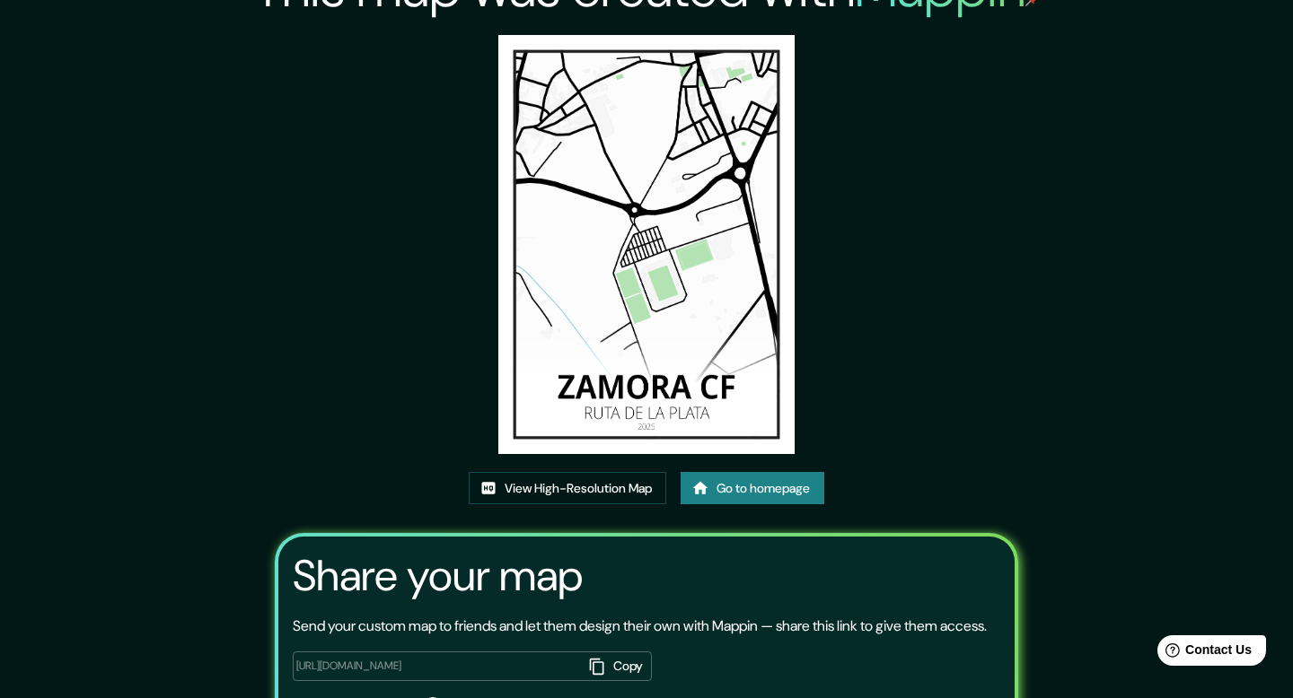
scroll to position [0, 0]
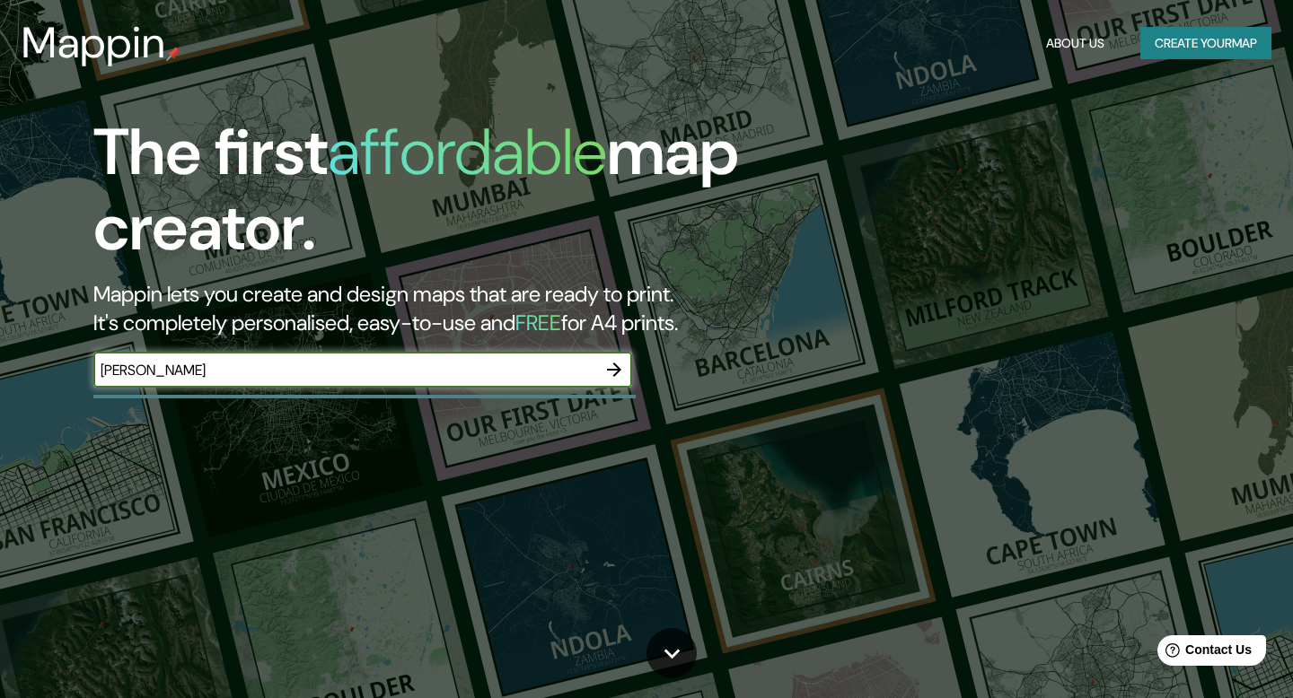
type input "[PERSON_NAME]"
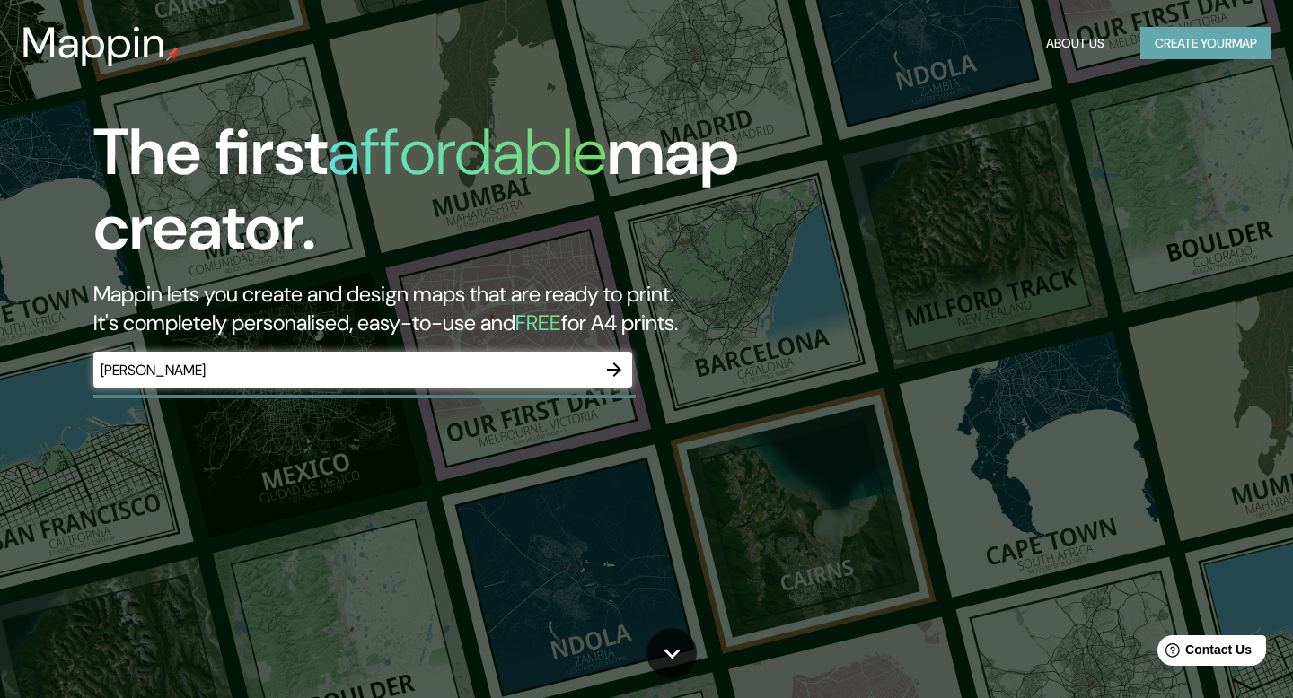
click at [1196, 49] on button "Create your map" at bounding box center [1205, 43] width 131 height 33
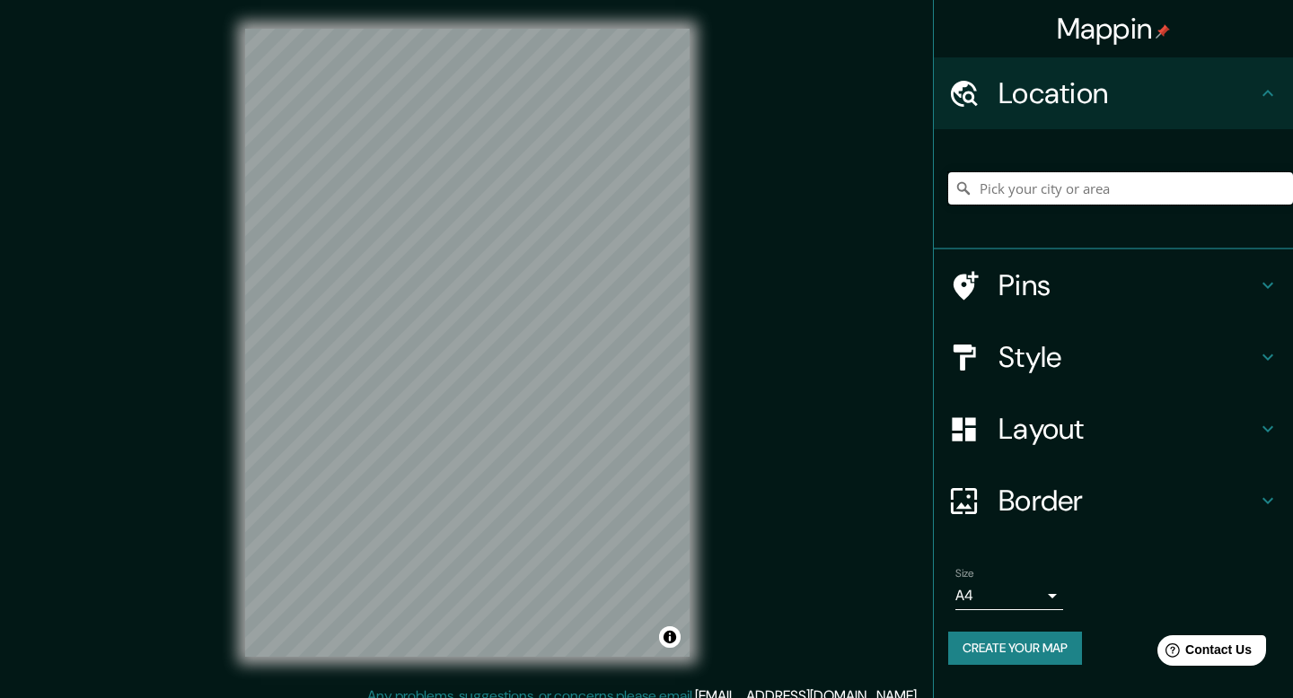
click at [1100, 201] on input "Pick your city or area" at bounding box center [1120, 188] width 345 height 32
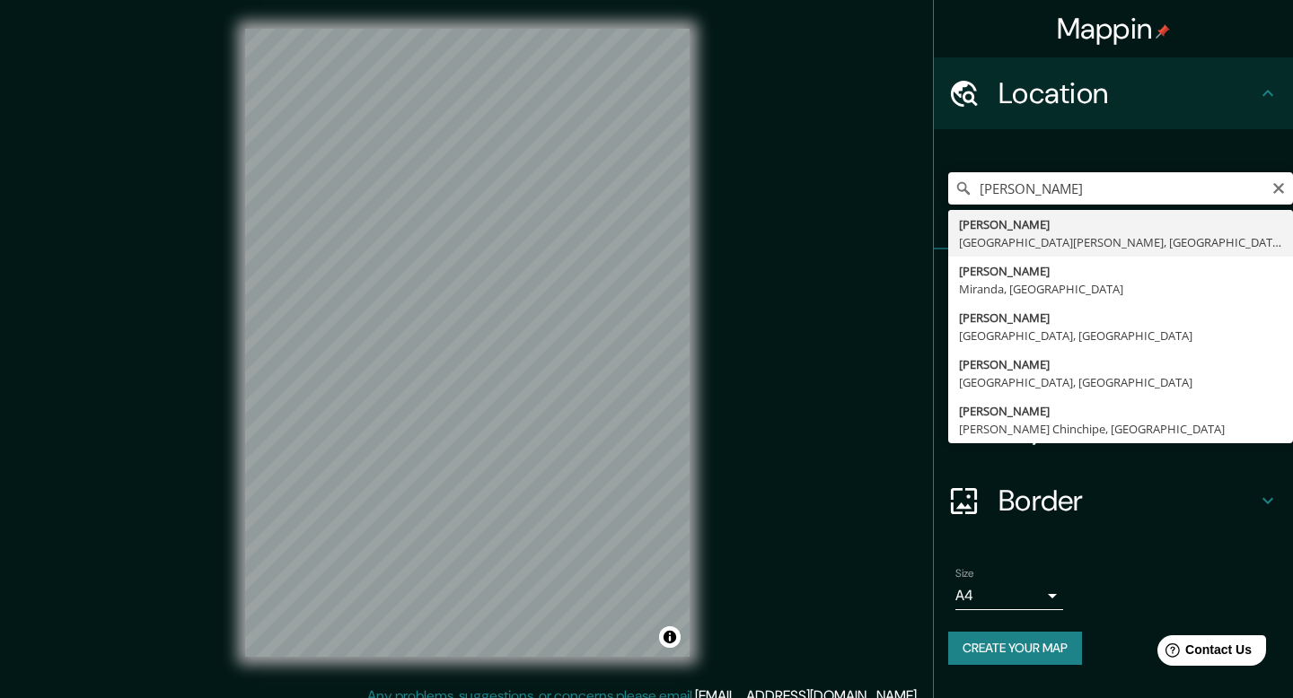
type input "[GEOGRAPHIC_DATA], [GEOGRAPHIC_DATA][PERSON_NAME], [GEOGRAPHIC_DATA]"
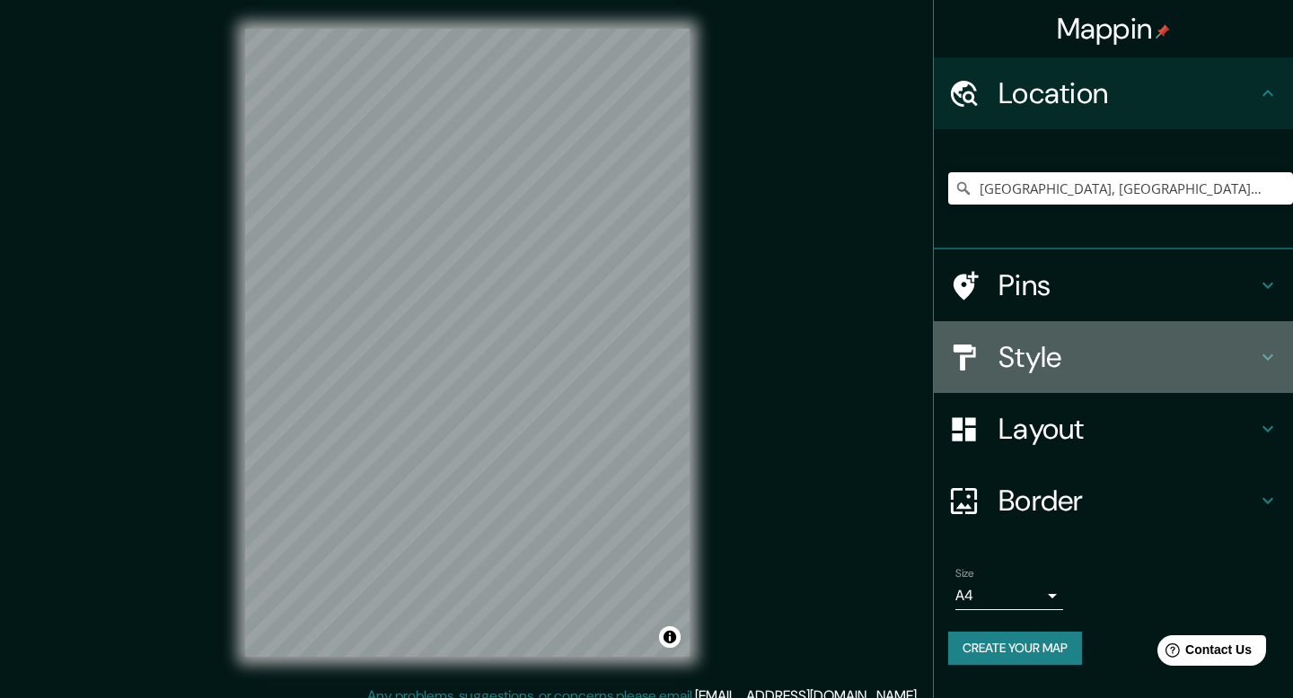
click at [1118, 347] on h4 "Style" at bounding box center [1127, 357] width 259 height 36
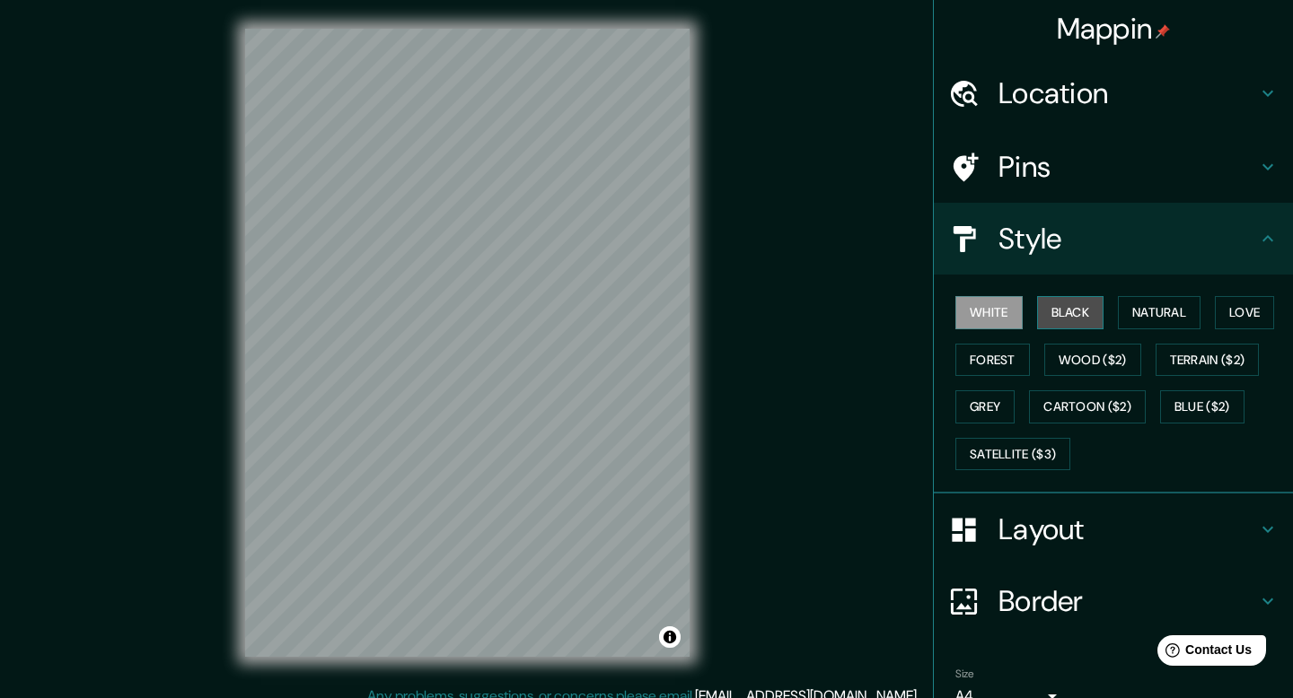
click at [1068, 317] on button "Black" at bounding box center [1070, 312] width 67 height 33
click at [1186, 311] on button "Natural" at bounding box center [1159, 312] width 83 height 33
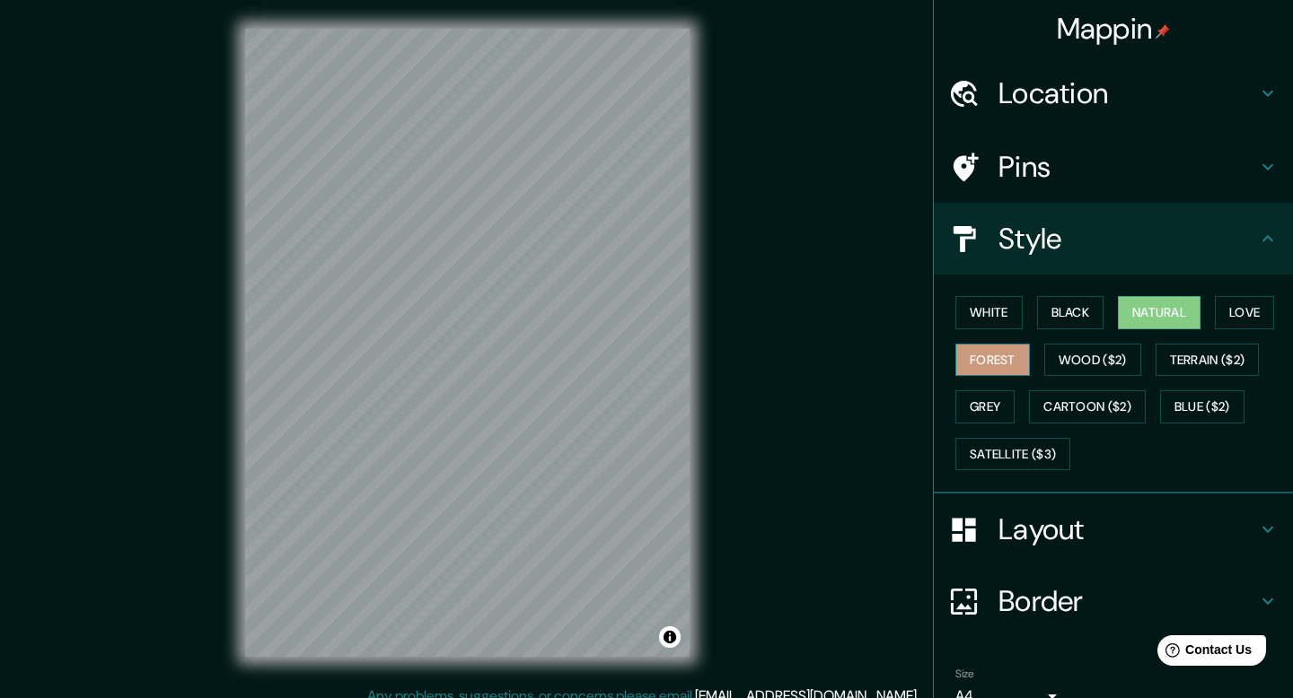
click at [972, 363] on button "Forest" at bounding box center [992, 360] width 75 height 33
click at [1253, 304] on button "Love" at bounding box center [1244, 312] width 59 height 33
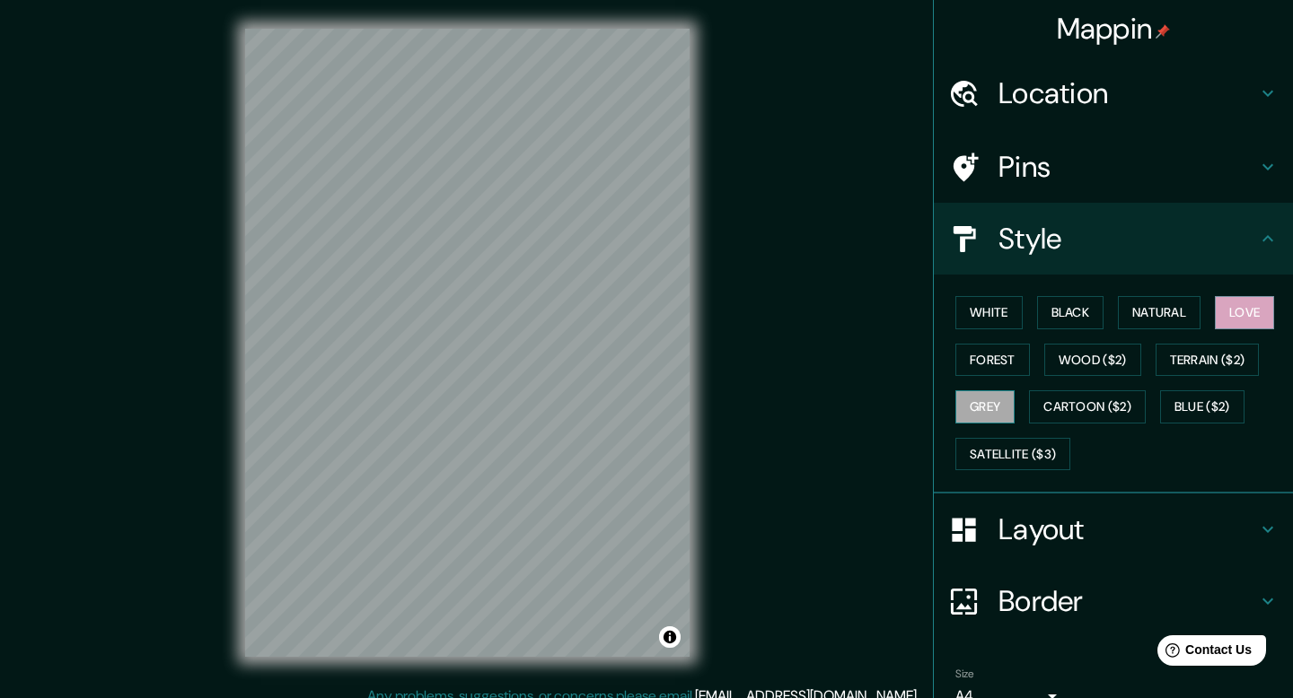
click at [992, 412] on button "Grey" at bounding box center [984, 406] width 59 height 33
click at [1002, 360] on button "Forest" at bounding box center [992, 360] width 75 height 33
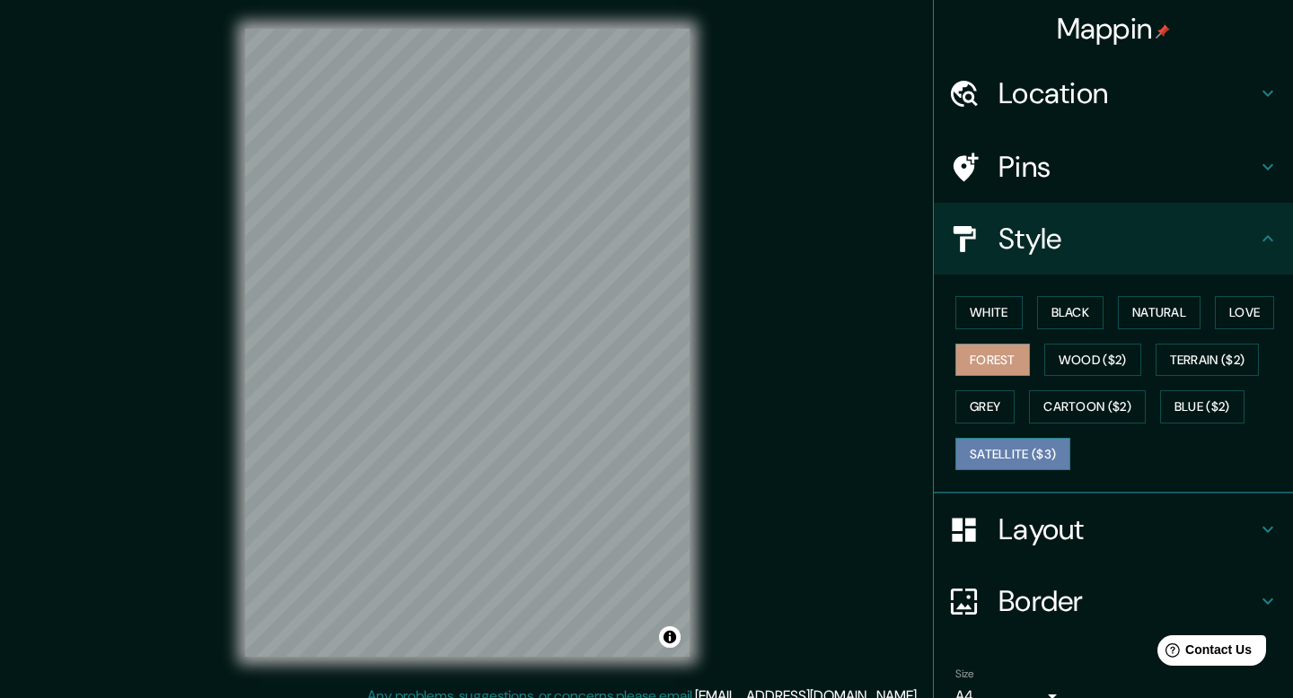
click at [1026, 451] on button "Satellite ($3)" at bounding box center [1012, 454] width 115 height 33
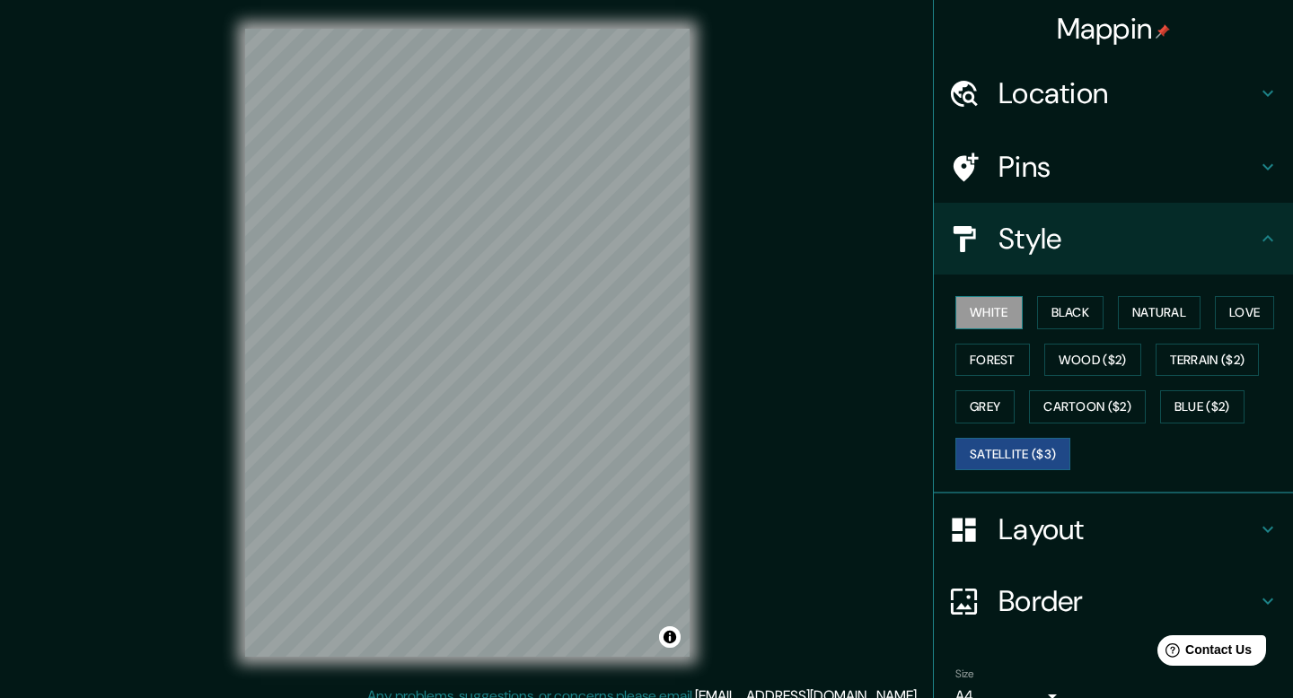
click at [1001, 316] on button "White" at bounding box center [988, 312] width 67 height 33
click at [1236, 310] on button "Love" at bounding box center [1244, 312] width 59 height 33
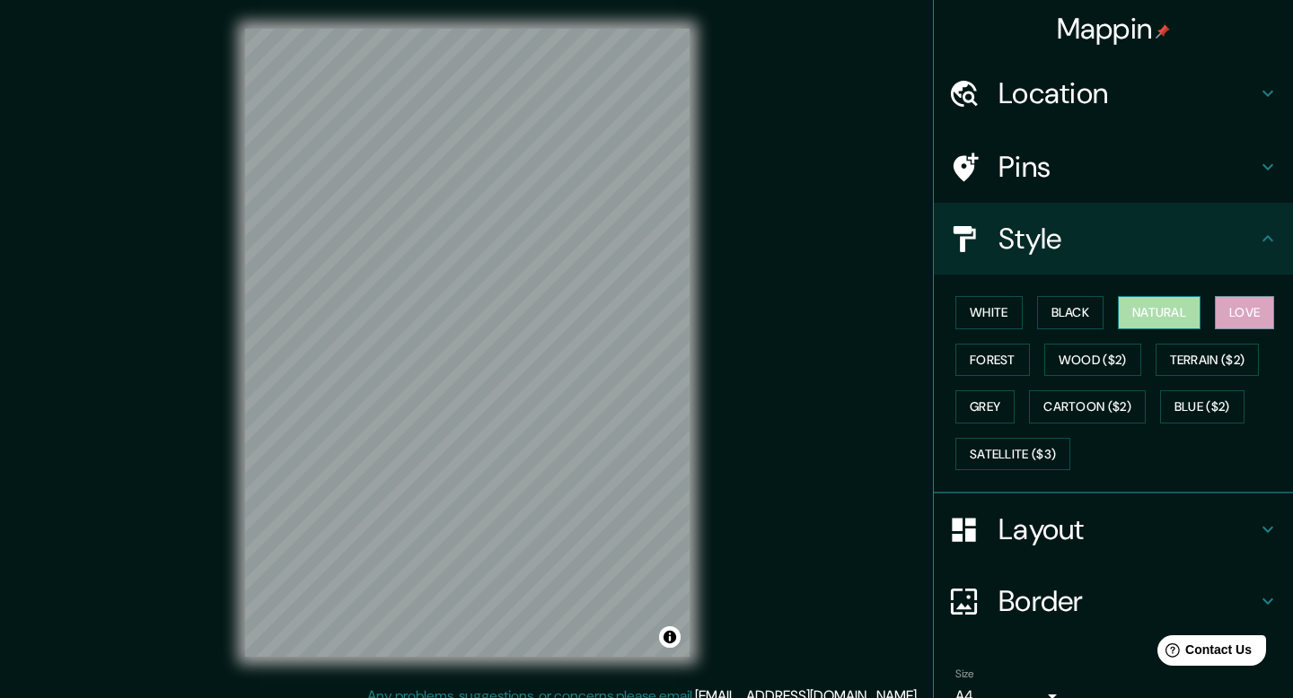
click at [1176, 311] on button "Natural" at bounding box center [1159, 312] width 83 height 33
click at [1086, 315] on button "Black" at bounding box center [1070, 312] width 67 height 33
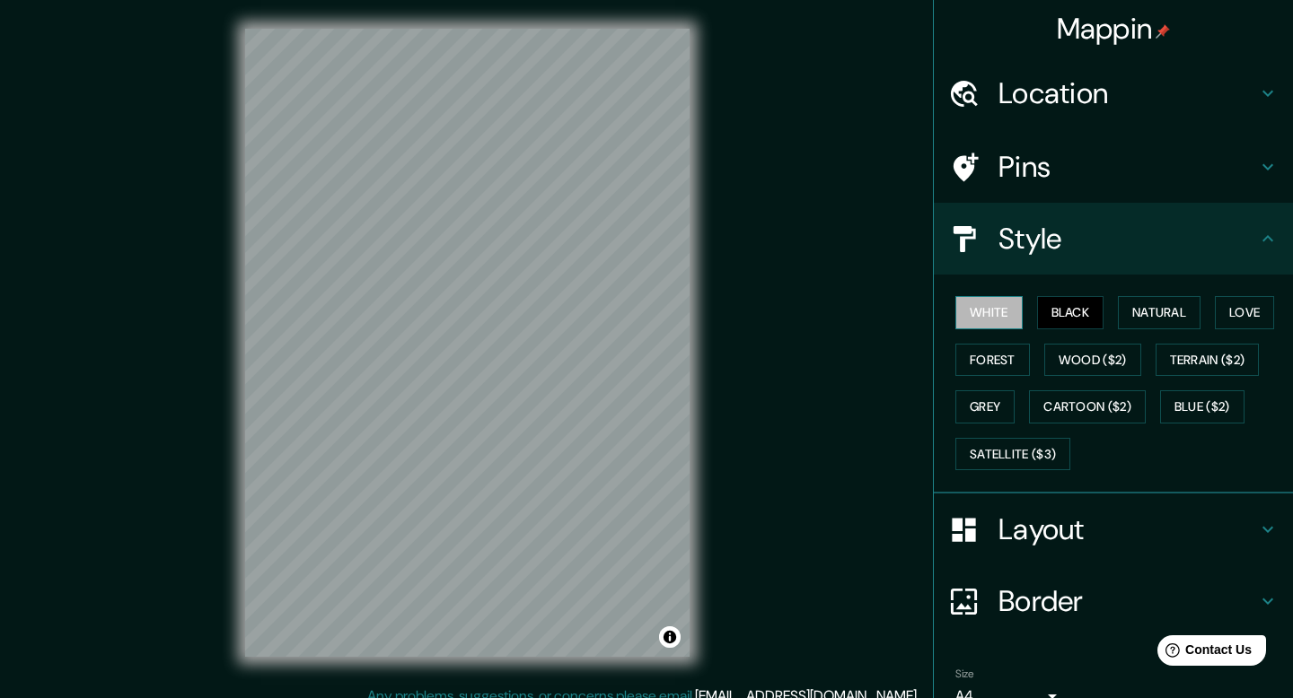
click at [989, 312] on button "White" at bounding box center [988, 312] width 67 height 33
click at [1180, 307] on button "Natural" at bounding box center [1159, 312] width 83 height 33
